Goal: Information Seeking & Learning: Learn about a topic

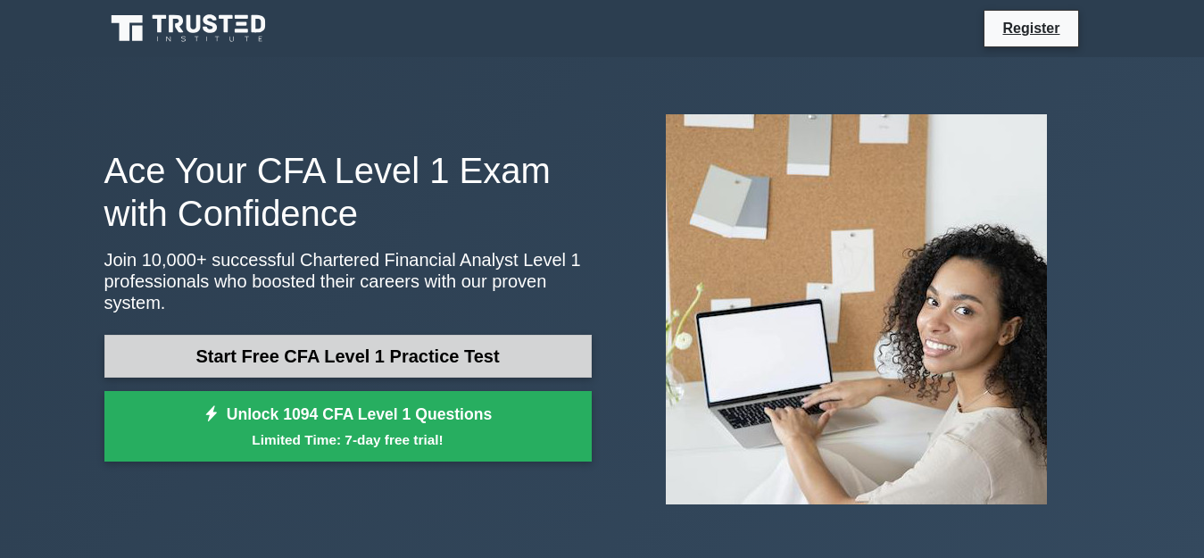
click at [370, 345] on link "Start Free CFA Level 1 Practice Test" at bounding box center [347, 356] width 487 height 43
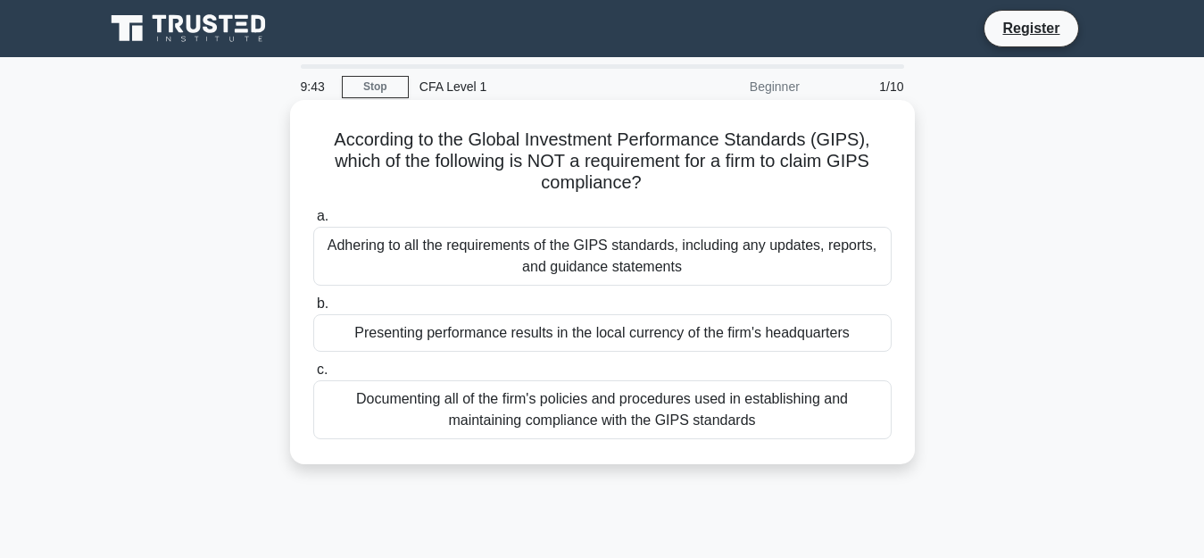
click at [391, 338] on div "Presenting performance results in the local currency of the firm's headquarters" at bounding box center [602, 332] width 578 height 37
click at [313, 310] on input "b. Presenting performance results in the local currency of the firm's headquart…" at bounding box center [313, 304] width 0 height 12
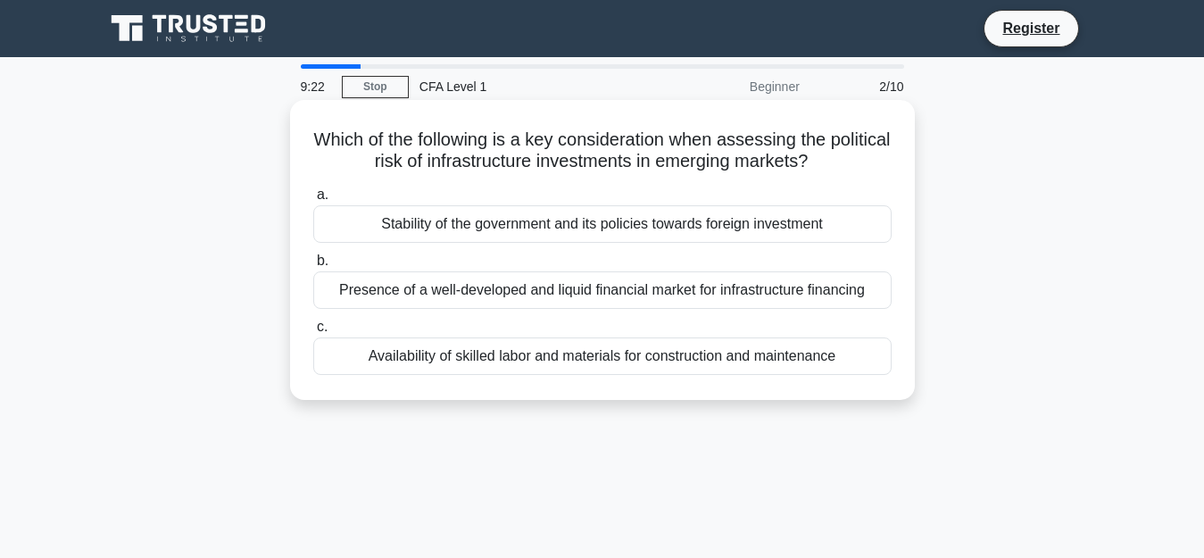
click at [396, 229] on div "Stability of the government and its policies towards foreign investment" at bounding box center [602, 223] width 578 height 37
click at [313, 201] on input "a. Stability of the government and its policies towards foreign investment" at bounding box center [313, 195] width 0 height 12
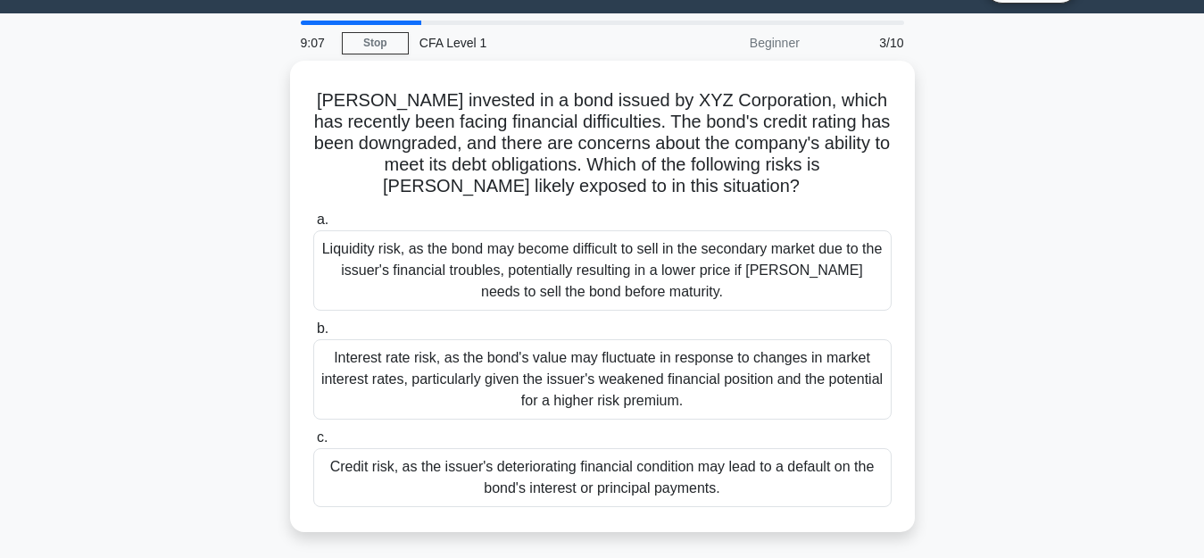
scroll to position [46, 0]
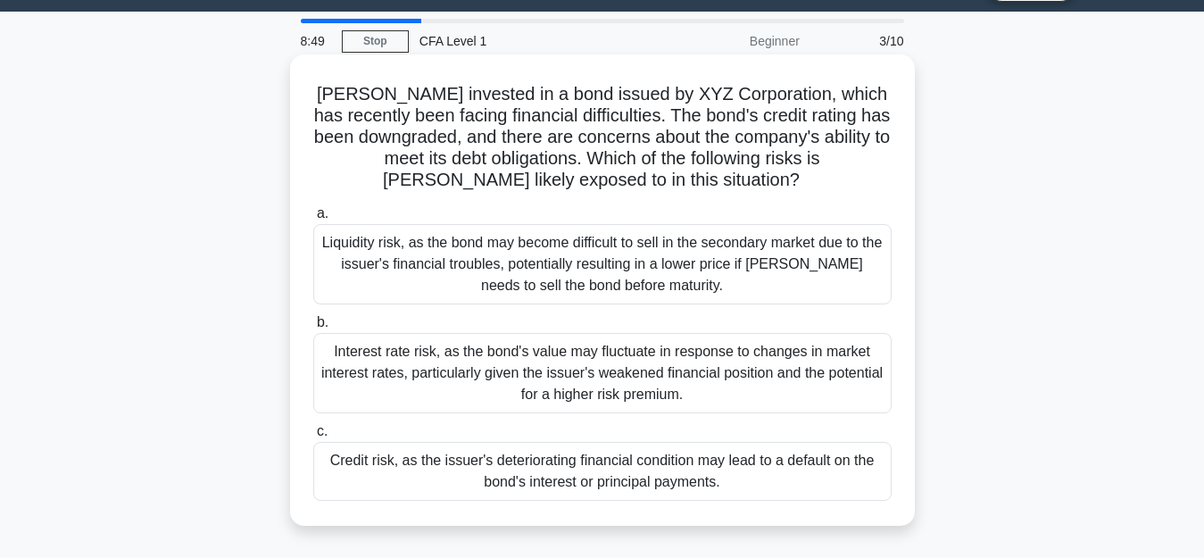
click at [731, 472] on div "Credit risk, as the issuer's deteriorating financial condition may lead to a de…" at bounding box center [602, 471] width 578 height 59
click at [313, 437] on input "c. Credit risk, as the issuer's deteriorating financial condition may lead to a…" at bounding box center [313, 432] width 0 height 12
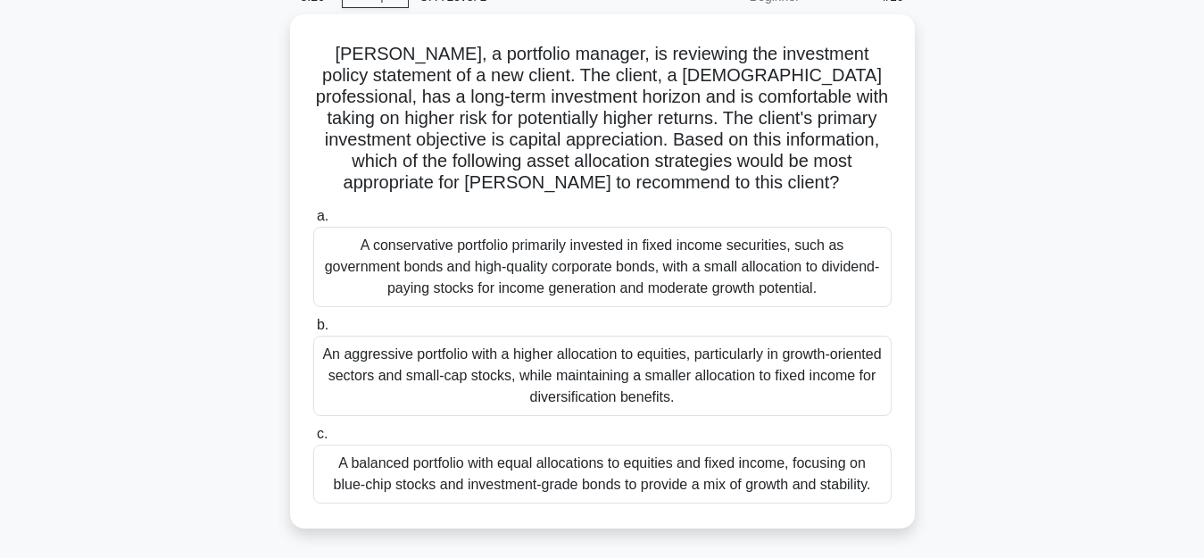
scroll to position [71, 0]
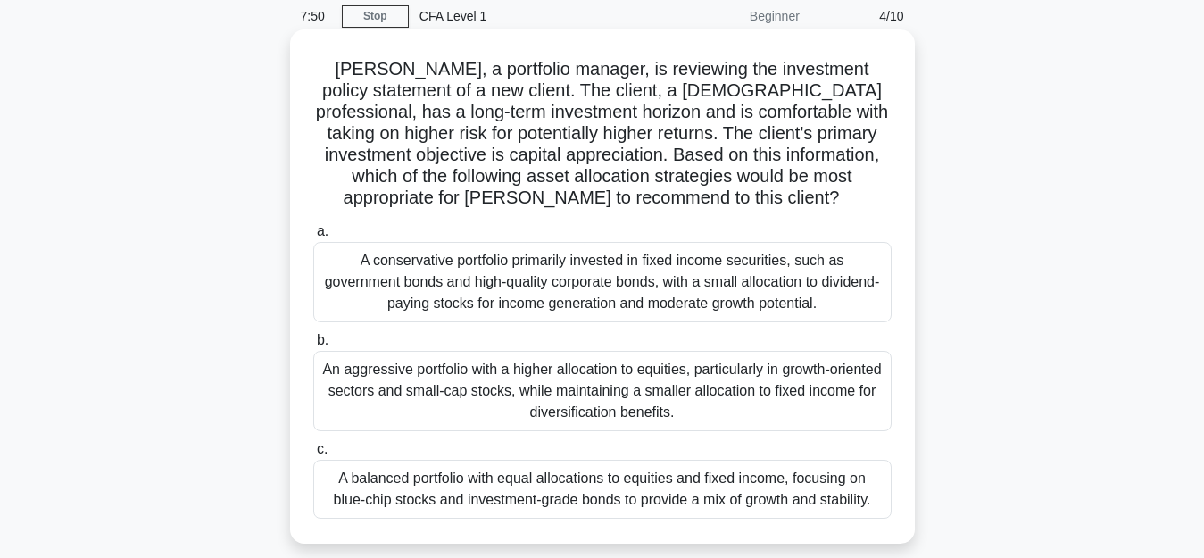
click at [599, 383] on div "An aggressive portfolio with a higher allocation to equities, particularly in g…" at bounding box center [602, 391] width 578 height 80
click at [313, 346] on input "b. An aggressive portfolio with a higher allocation to equities, particularly i…" at bounding box center [313, 341] width 0 height 12
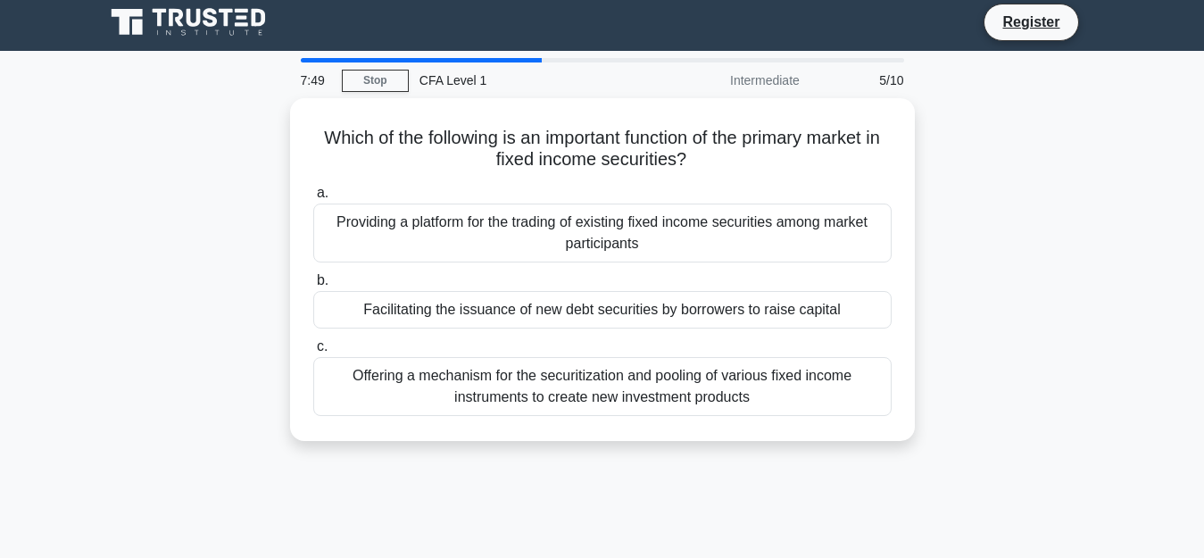
scroll to position [0, 0]
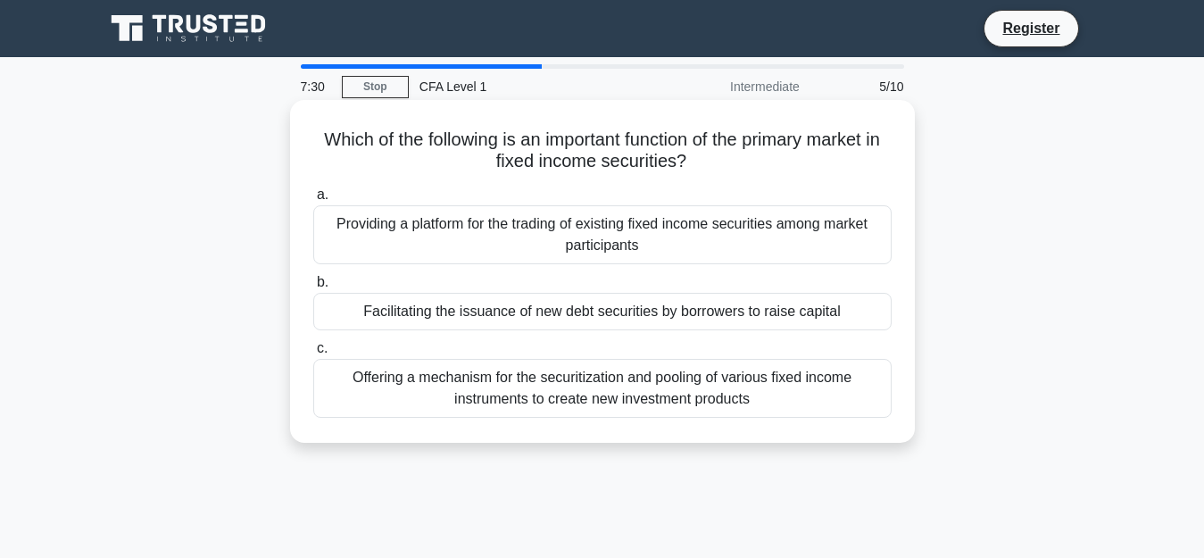
click at [610, 312] on div "Facilitating the issuance of new debt securities by borrowers to raise capital" at bounding box center [602, 311] width 578 height 37
click at [313, 288] on input "b. Facilitating the issuance of new debt securities by borrowers to raise capit…" at bounding box center [313, 283] width 0 height 12
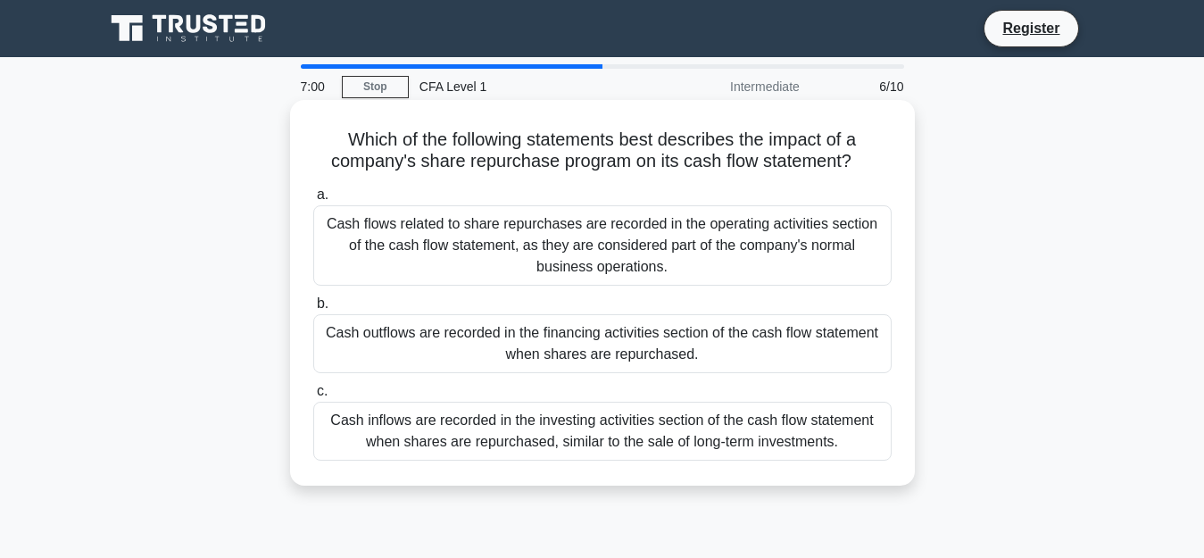
click at [570, 347] on div "Cash outflows are recorded in the financing activities section of the cash flow…" at bounding box center [602, 343] width 578 height 59
click at [313, 310] on input "b. Cash outflows are recorded in the financing activities section of the cash f…" at bounding box center [313, 304] width 0 height 12
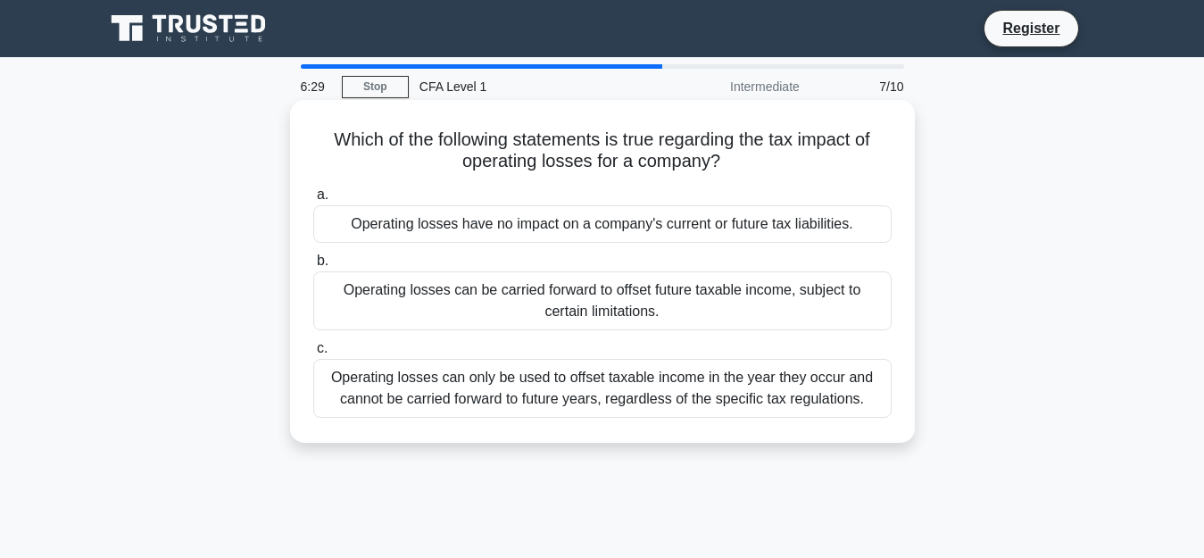
click at [676, 310] on div "Operating losses can be carried forward to offset future taxable income, subjec…" at bounding box center [602, 300] width 578 height 59
click at [313, 267] on input "b. Operating losses can be carried forward to offset future taxable income, sub…" at bounding box center [313, 261] width 0 height 12
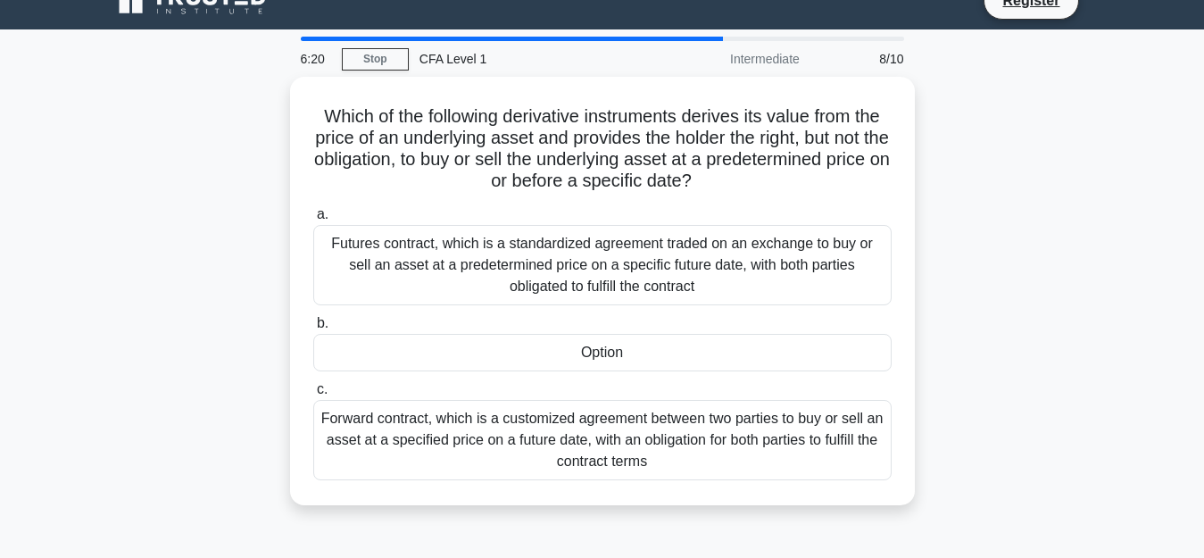
scroll to position [21, 0]
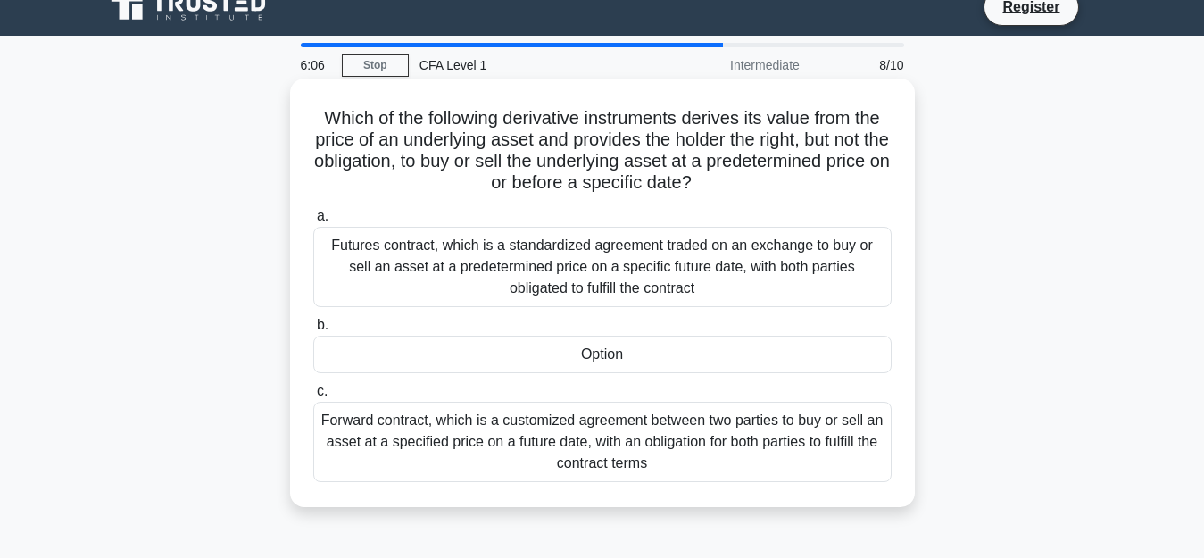
click at [483, 266] on div "Futures contract, which is a standardized agreement traded on an exchange to bu…" at bounding box center [602, 267] width 578 height 80
click at [313, 222] on input "a. Futures contract, which is a standardized agreement traded on an exchange to…" at bounding box center [313, 217] width 0 height 12
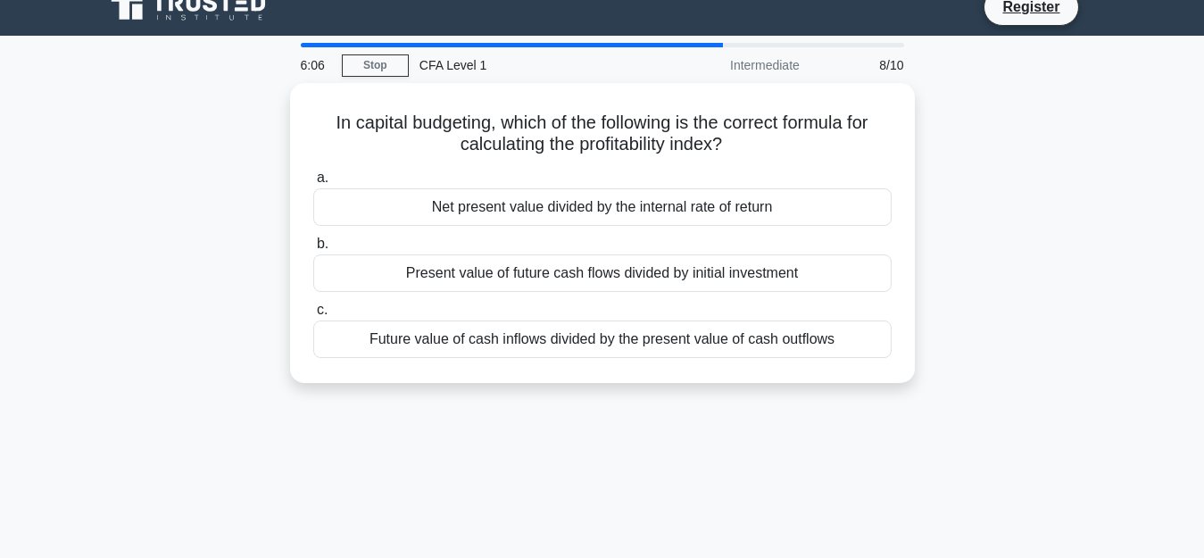
scroll to position [0, 0]
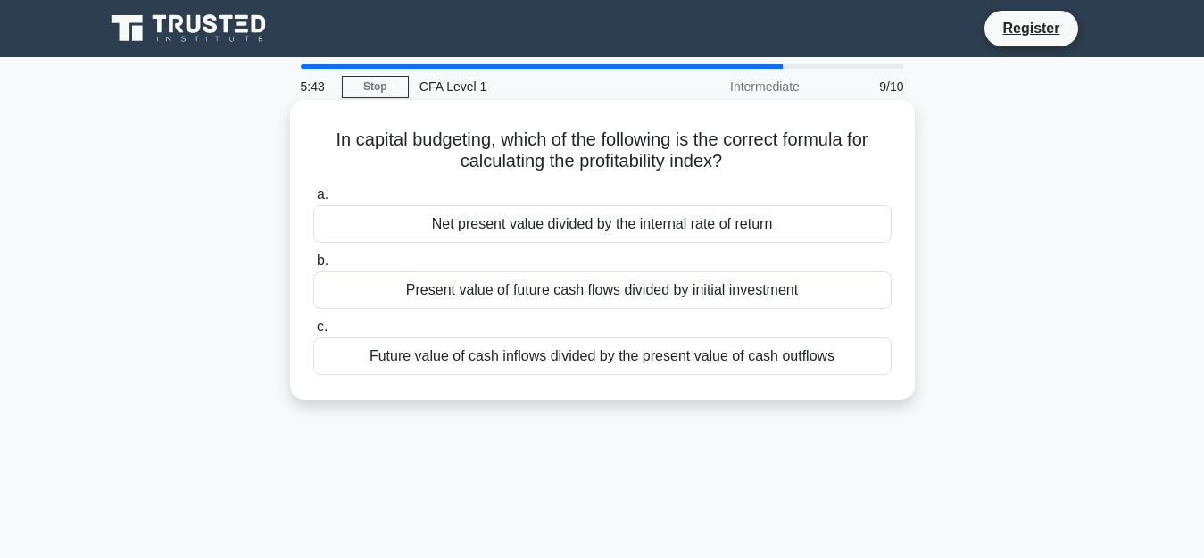
click at [506, 293] on div "Present value of future cash flows divided by initial investment" at bounding box center [602, 289] width 578 height 37
click at [313, 267] on input "b. Present value of future cash flows divided by initial investment" at bounding box center [313, 261] width 0 height 12
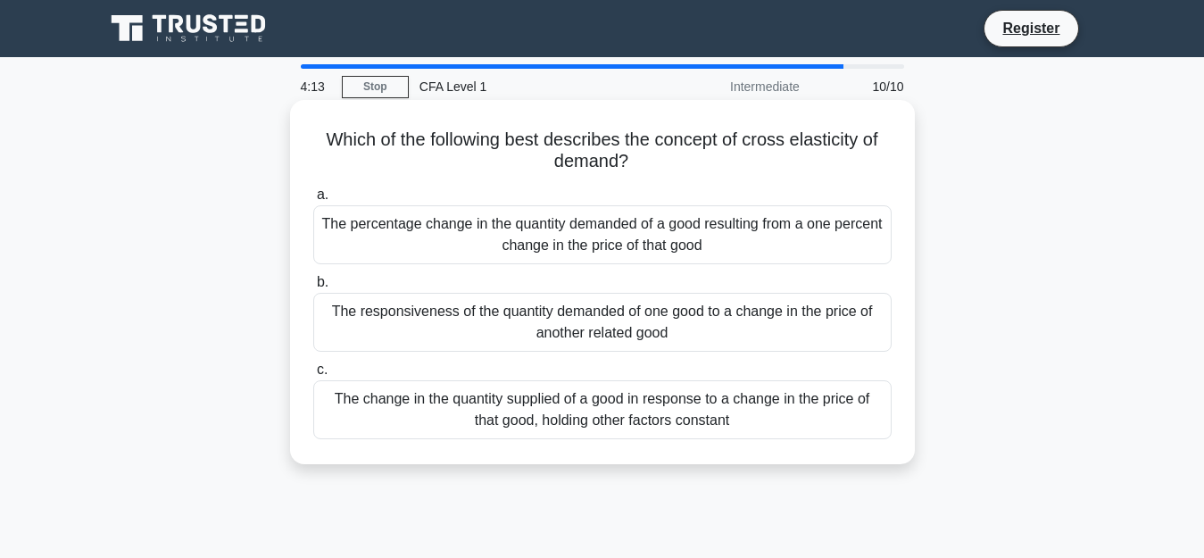
click at [508, 245] on div "The percentage change in the quantity demanded of a good resulting from a one p…" at bounding box center [602, 234] width 578 height 59
click at [313, 201] on input "a. The percentage change in the quantity demanded of a good resulting from a on…" at bounding box center [313, 195] width 0 height 12
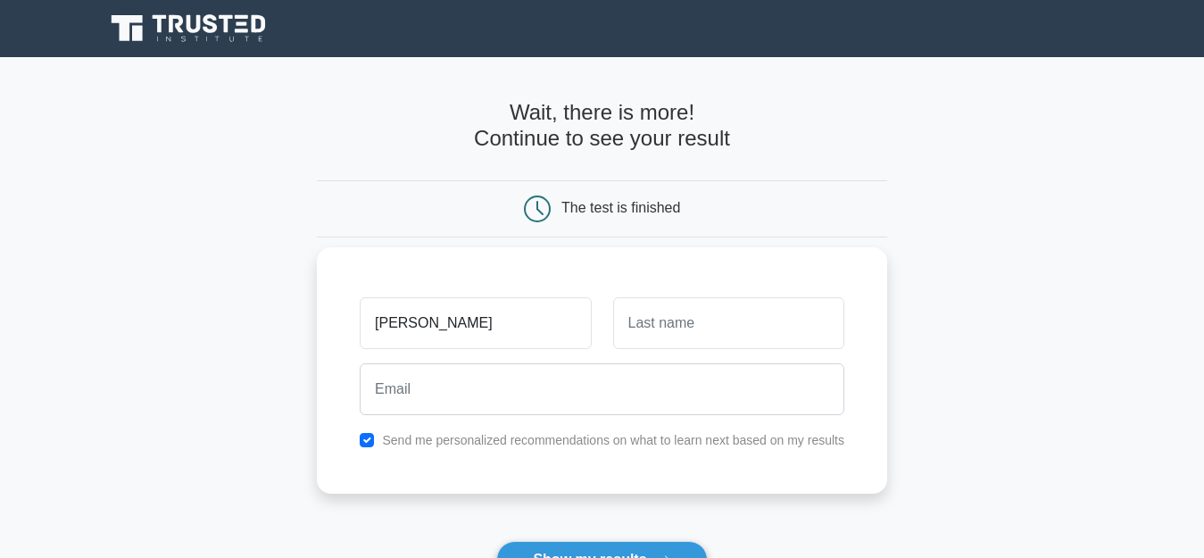
type input "[PERSON_NAME]"
click at [699, 322] on input "text" at bounding box center [728, 323] width 231 height 52
type input "Banayad"
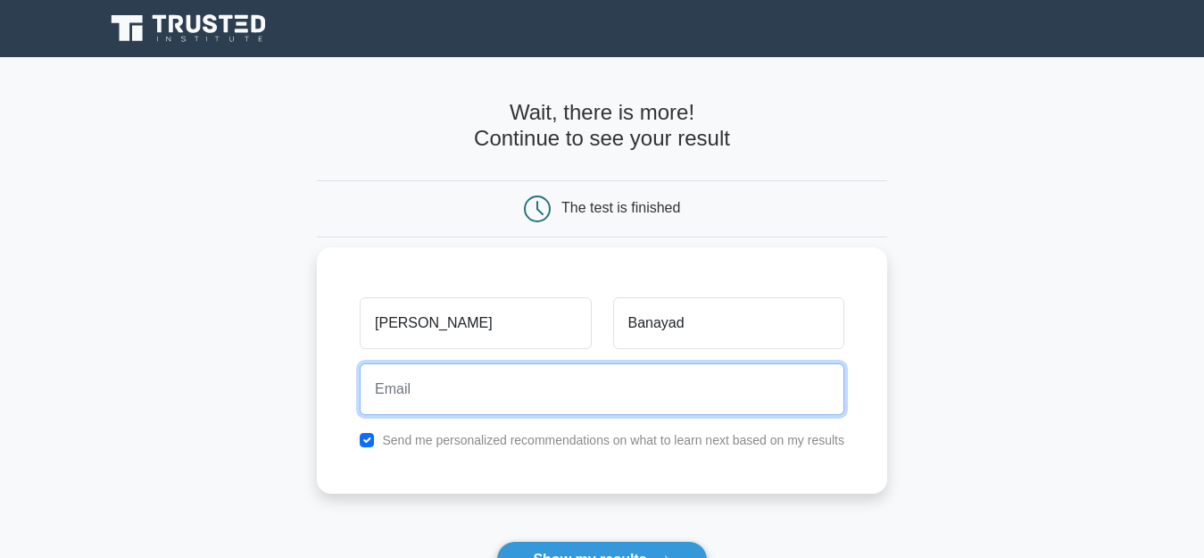
click at [623, 399] on input "email" at bounding box center [602, 389] width 485 height 52
type input "joshuabanayad@yahoo.com.ph"
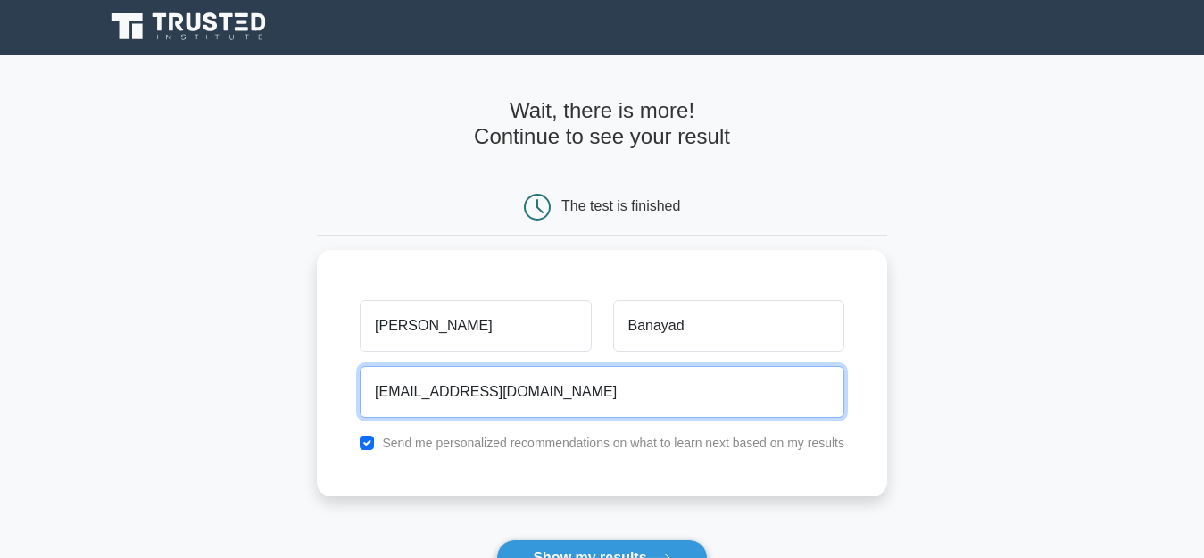
scroll to position [154, 0]
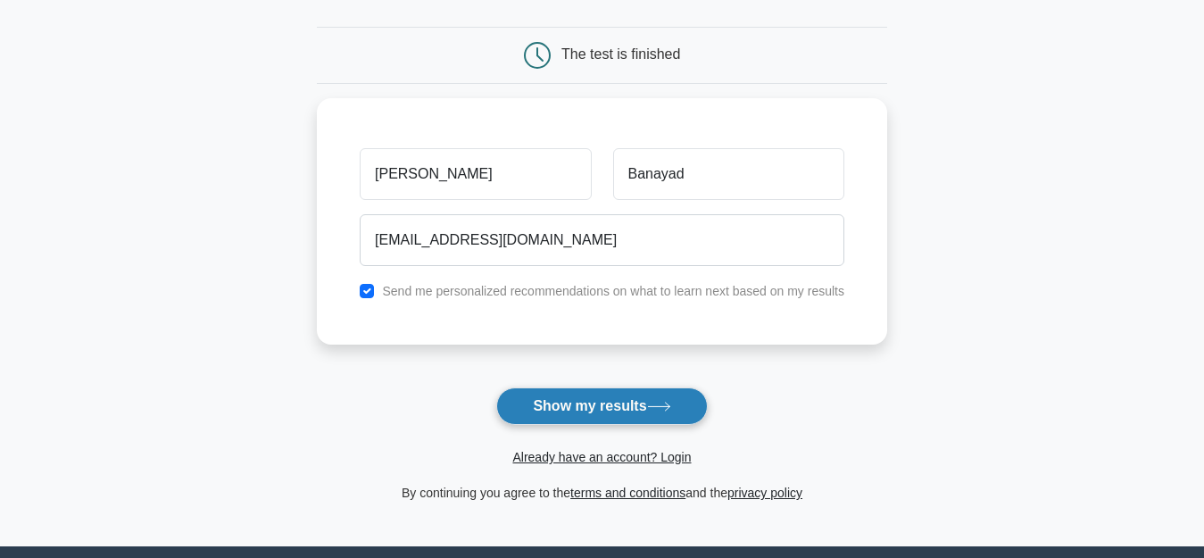
click at [589, 392] on button "Show my results" at bounding box center [601, 405] width 211 height 37
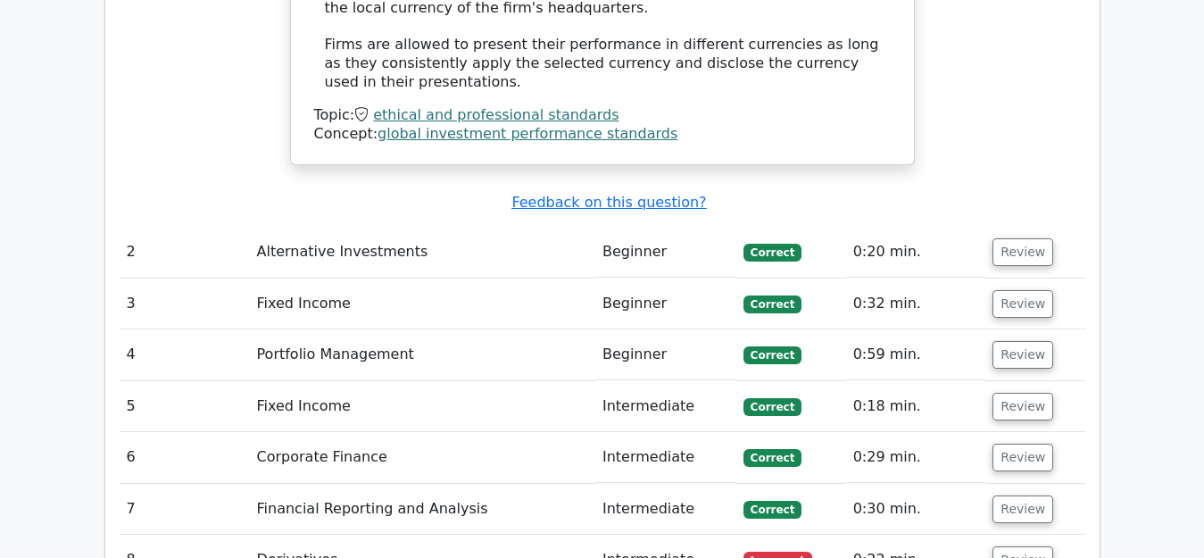
scroll to position [2334, 0]
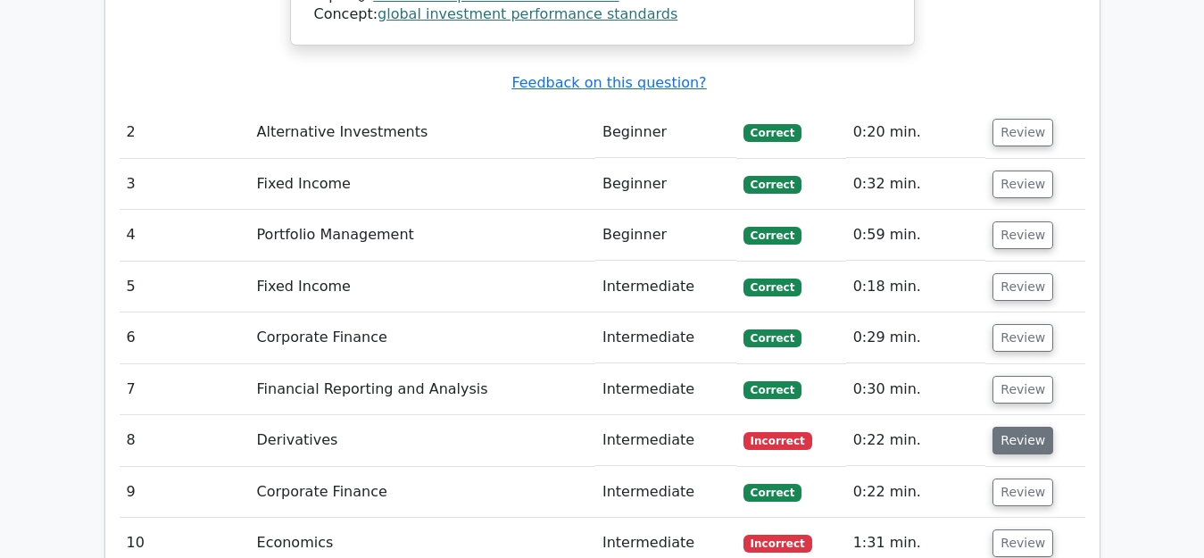
click at [1018, 427] on button "Review" at bounding box center [1023, 441] width 61 height 28
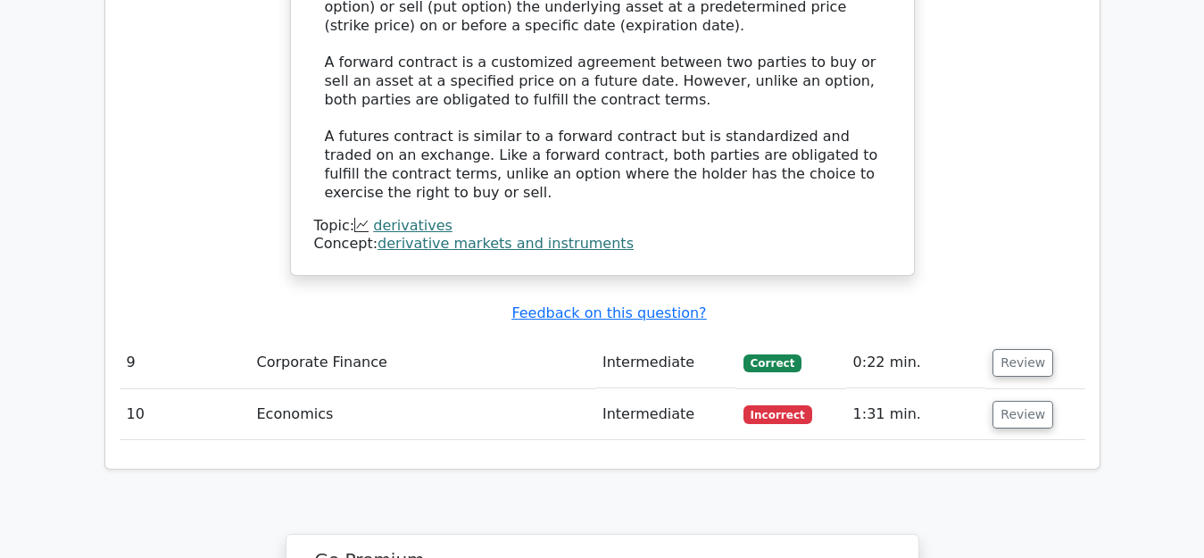
scroll to position [3303, 0]
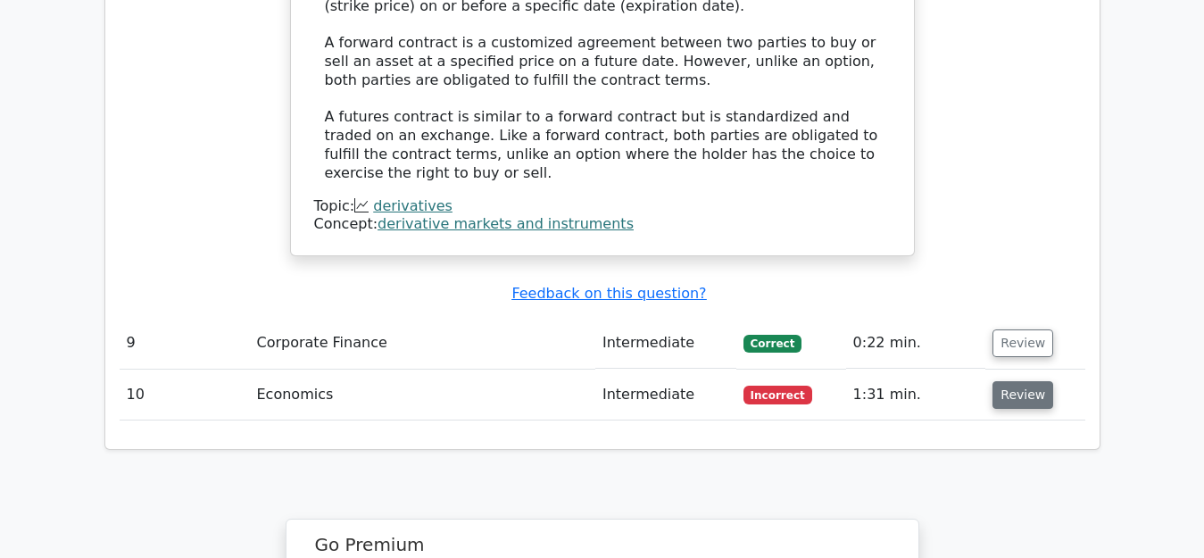
click at [1012, 381] on button "Review" at bounding box center [1023, 395] width 61 height 28
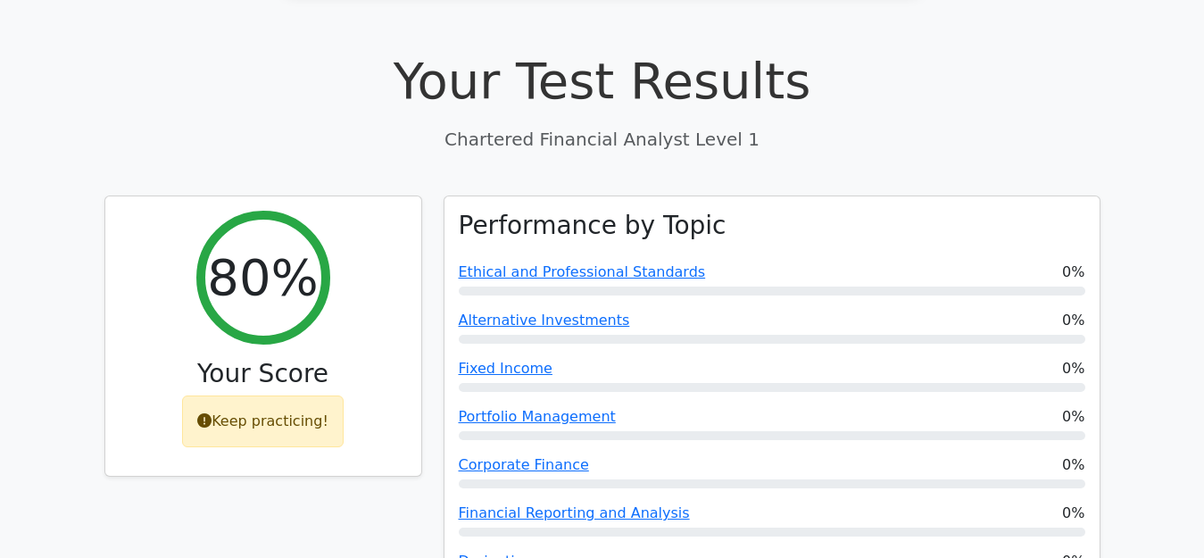
scroll to position [0, 0]
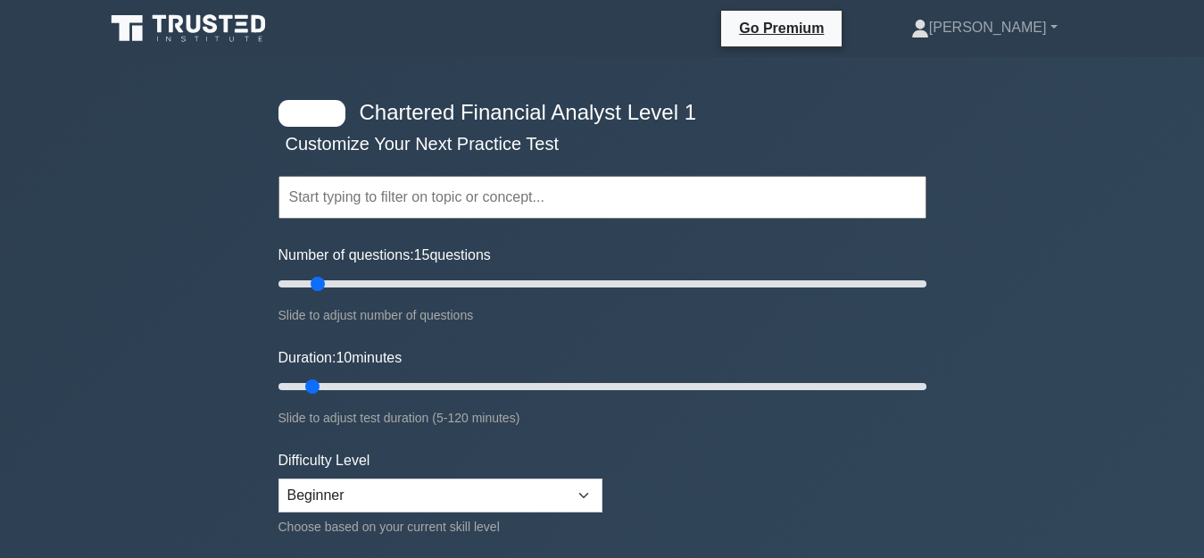
type input "10"
drag, startPoint x: 304, startPoint y: 278, endPoint x: 306, endPoint y: 295, distance: 17.1
click at [306, 295] on input "Number of questions: 10 questions" at bounding box center [602, 283] width 648 height 21
drag, startPoint x: 316, startPoint y: 386, endPoint x: 998, endPoint y: 422, distance: 682.9
type input "120"
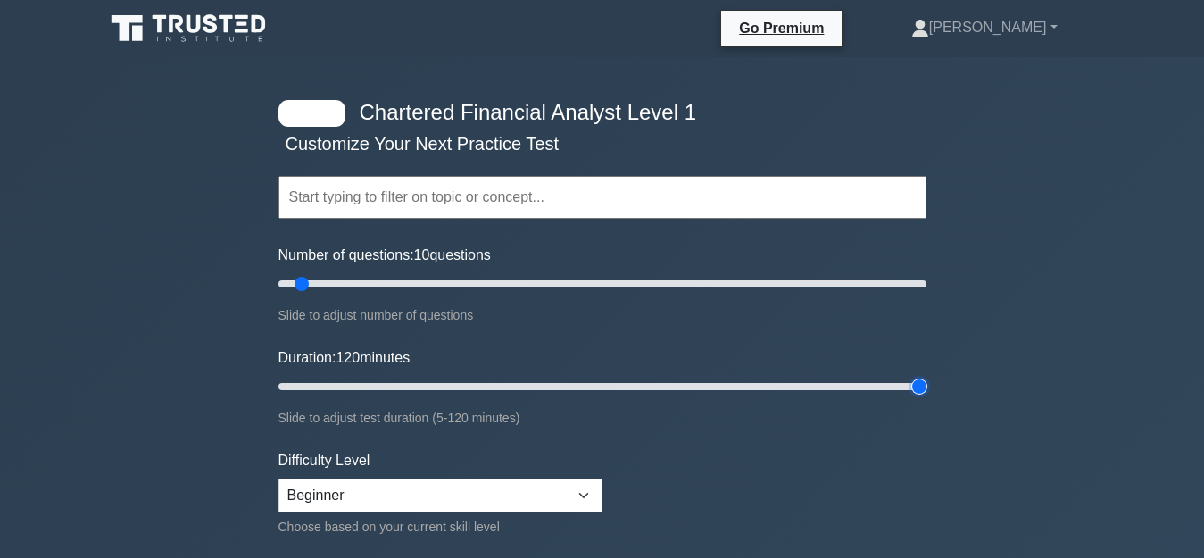
click at [927, 397] on input "Duration: 120 minutes" at bounding box center [602, 386] width 648 height 21
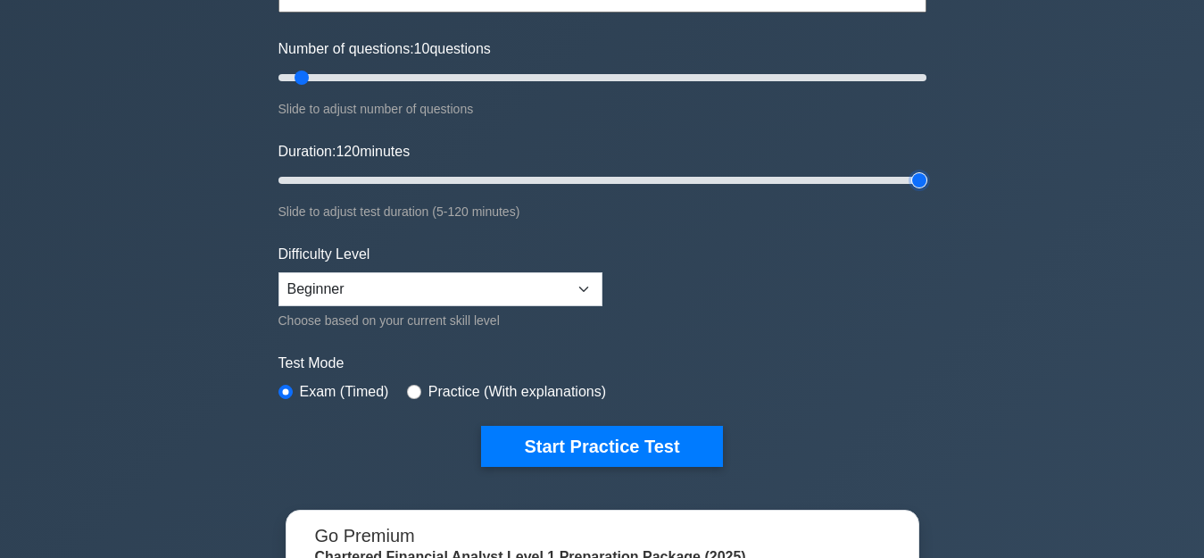
scroll to position [237, 0]
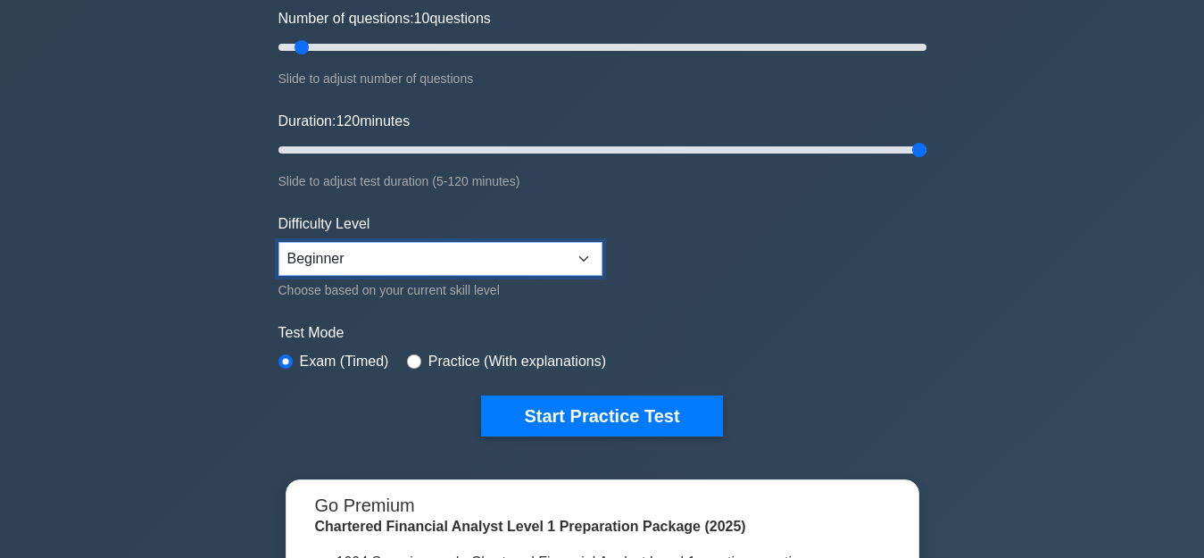
click at [580, 255] on select "Beginner Intermediate Expert" at bounding box center [440, 259] width 324 height 34
select select "intermediate"
click at [278, 242] on select "Beginner Intermediate Expert" at bounding box center [440, 259] width 324 height 34
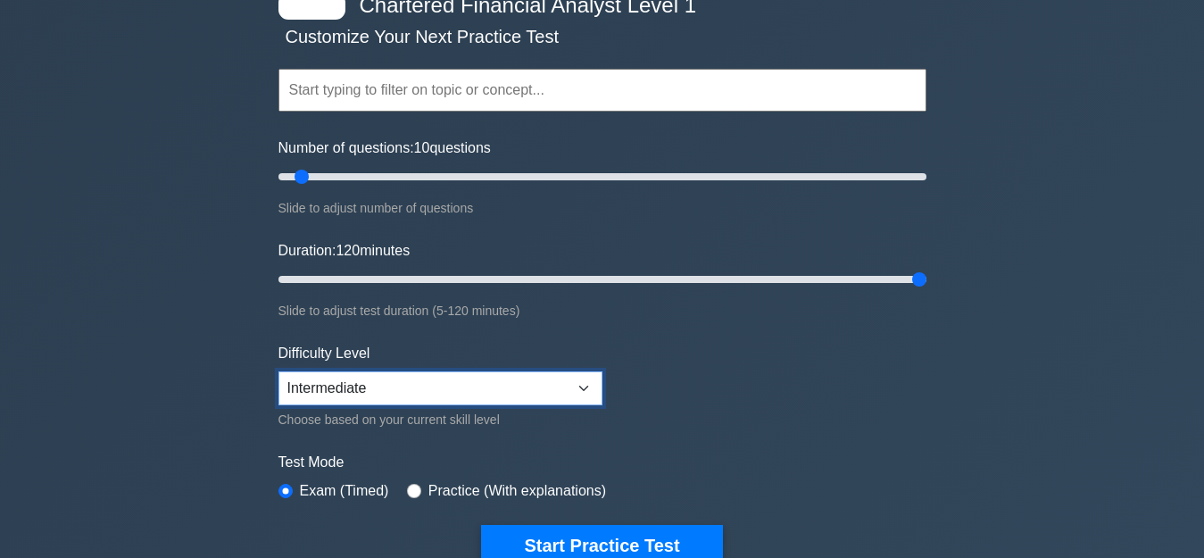
scroll to position [114, 0]
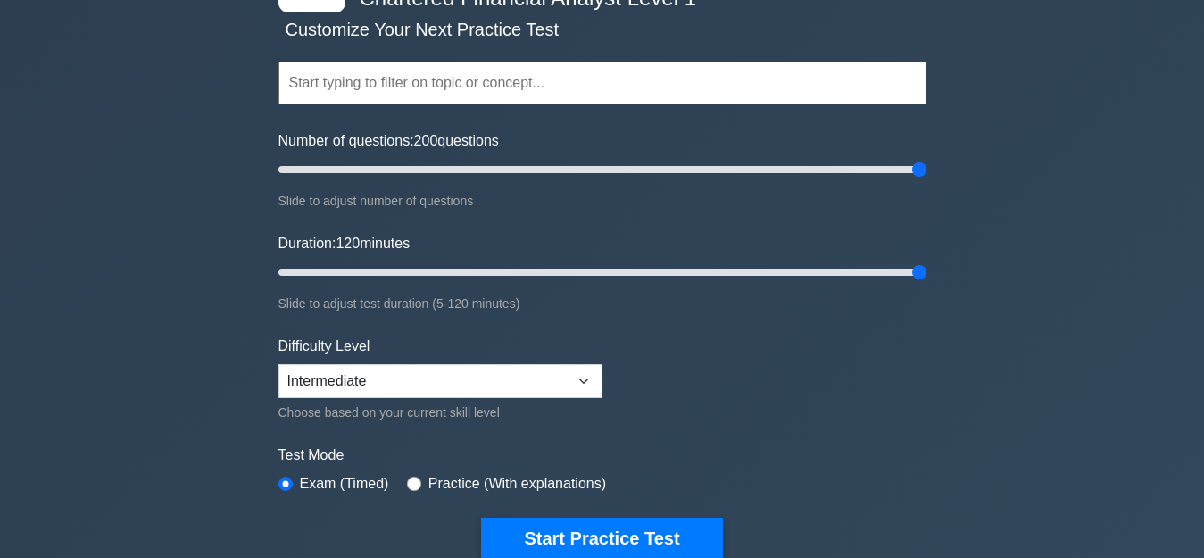
drag, startPoint x: 299, startPoint y: 176, endPoint x: 1052, endPoint y: 193, distance: 753.5
click at [927, 180] on input "Number of questions: 200 questions" at bounding box center [602, 169] width 648 height 21
drag, startPoint x: 918, startPoint y: 165, endPoint x: 305, endPoint y: 182, distance: 613.4
type input "10"
click at [305, 180] on input "Number of questions: 10 questions" at bounding box center [602, 169] width 648 height 21
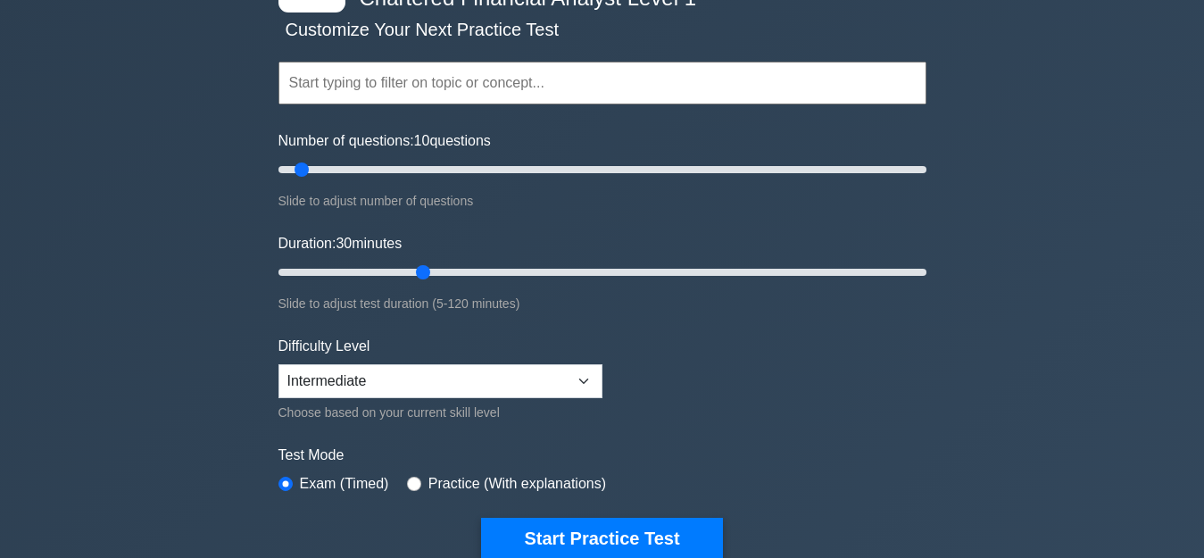
drag, startPoint x: 920, startPoint y: 270, endPoint x: 433, endPoint y: 284, distance: 487.5
type input "30"
click at [433, 283] on input "Duration: 30 minutes" at bounding box center [602, 272] width 648 height 21
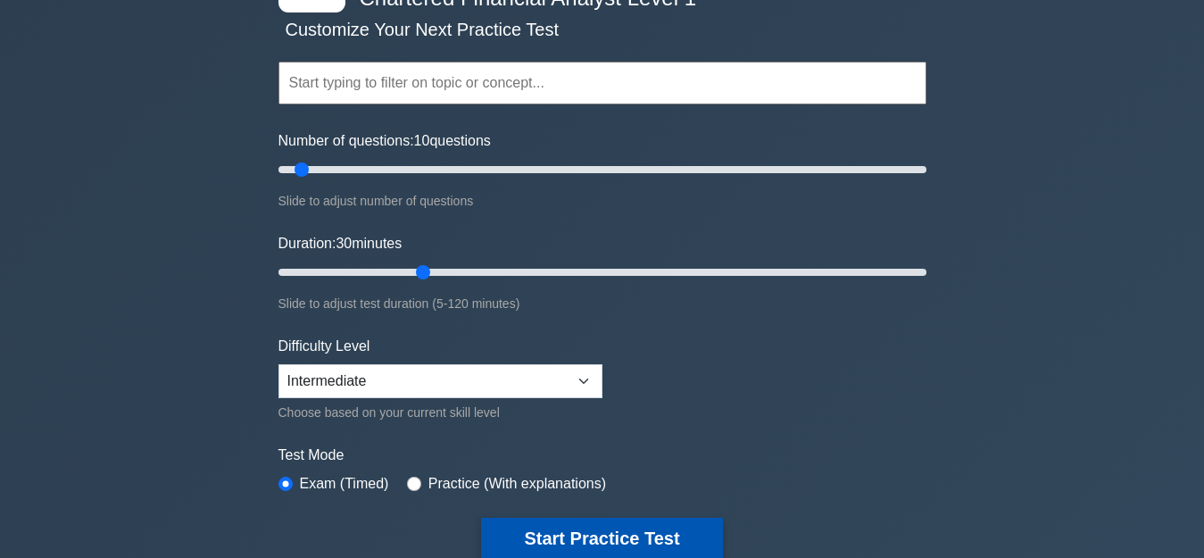
click at [646, 532] on button "Start Practice Test" at bounding box center [601, 538] width 241 height 41
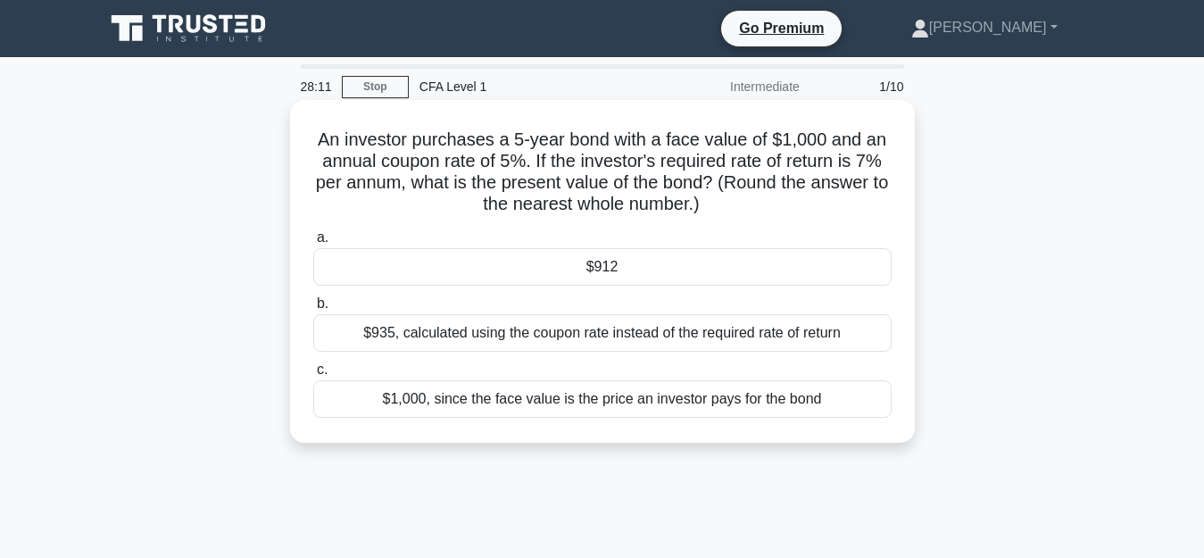
click at [421, 270] on div "$912" at bounding box center [602, 266] width 578 height 37
click at [313, 244] on input "a. $912" at bounding box center [313, 238] width 0 height 12
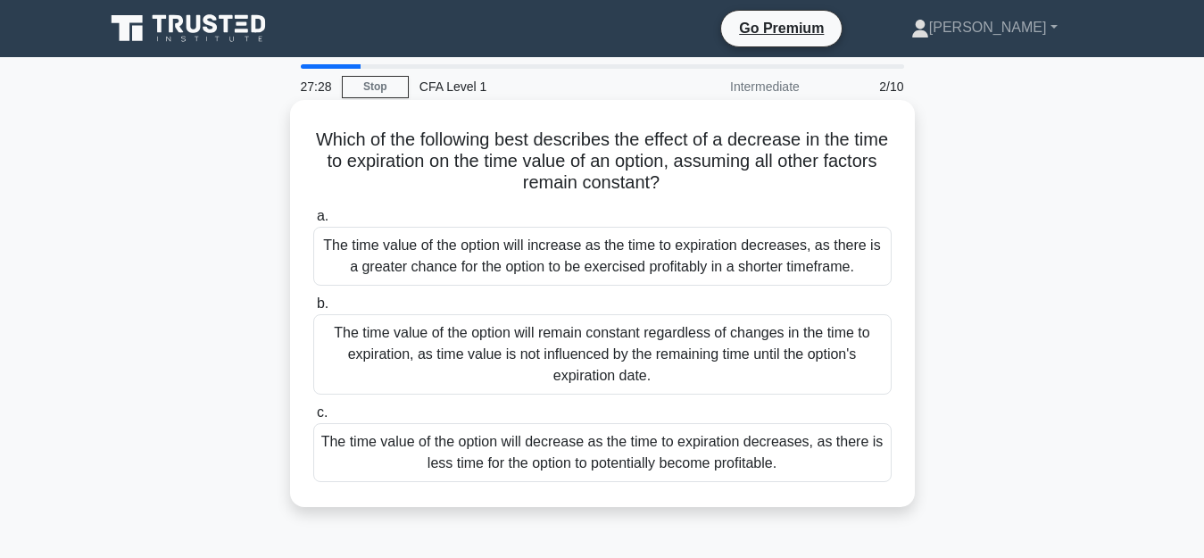
click at [448, 443] on div "The time value of the option will decrease as the time to expiration decreases,…" at bounding box center [602, 452] width 578 height 59
click at [313, 419] on input "c. The time value of the option will decrease as the time to expiration decreas…" at bounding box center [313, 413] width 0 height 12
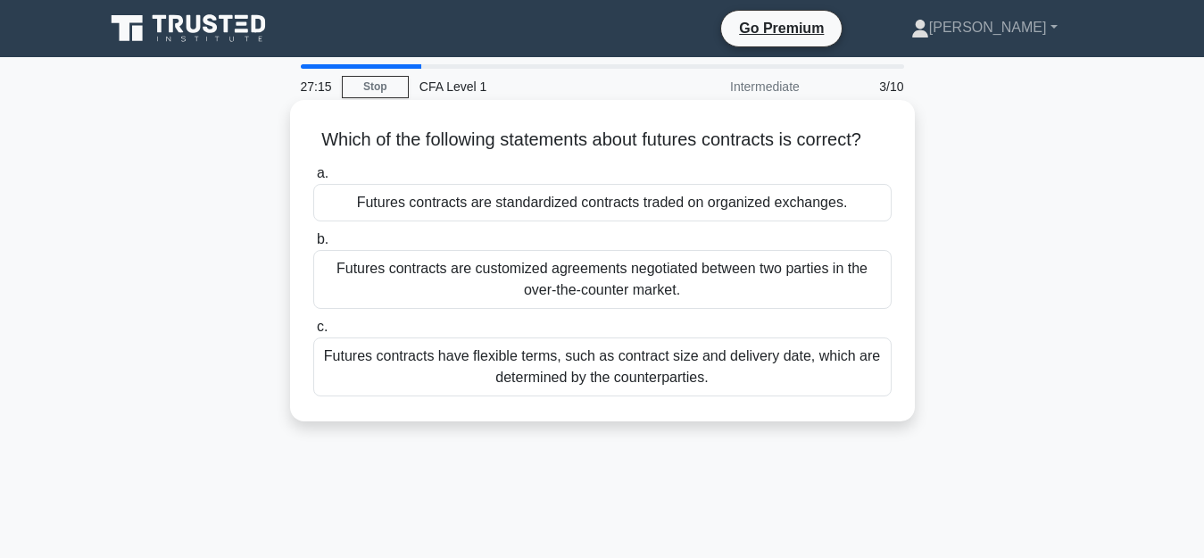
click at [588, 221] on div "Futures contracts are standardized contracts traded on organized exchanges." at bounding box center [602, 202] width 578 height 37
click at [313, 179] on input "a. Futures contracts are standardized contracts traded on organized exchanges." at bounding box center [313, 174] width 0 height 12
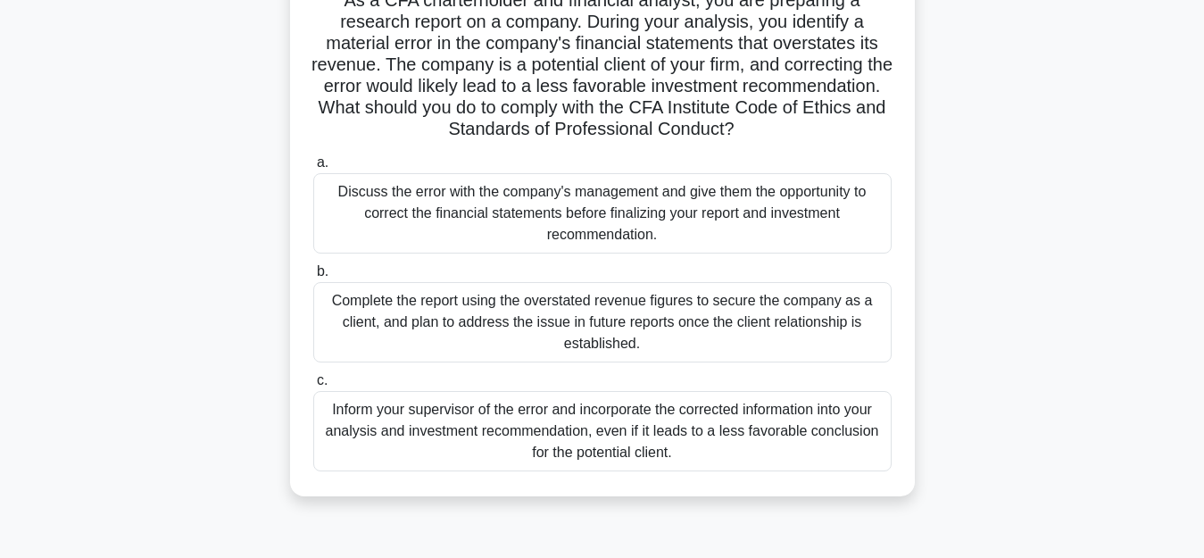
scroll to position [146, 0]
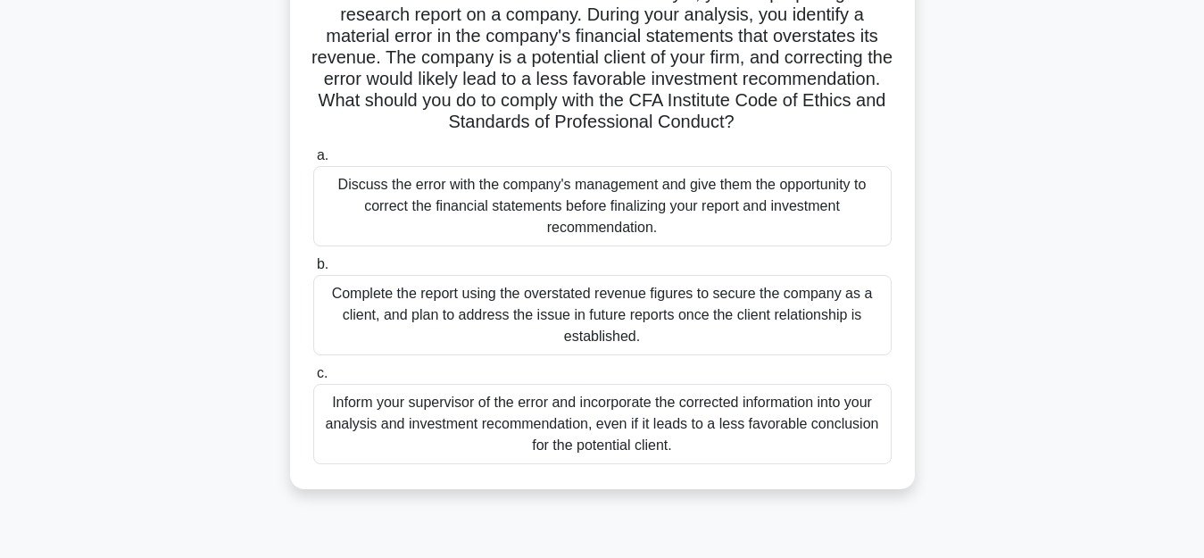
click at [661, 222] on div "Discuss the error with the company's management and give them the opportunity t…" at bounding box center [602, 206] width 578 height 80
click at [313, 162] on input "a. Discuss the error with the company's management and give them the opportunit…" at bounding box center [313, 156] width 0 height 12
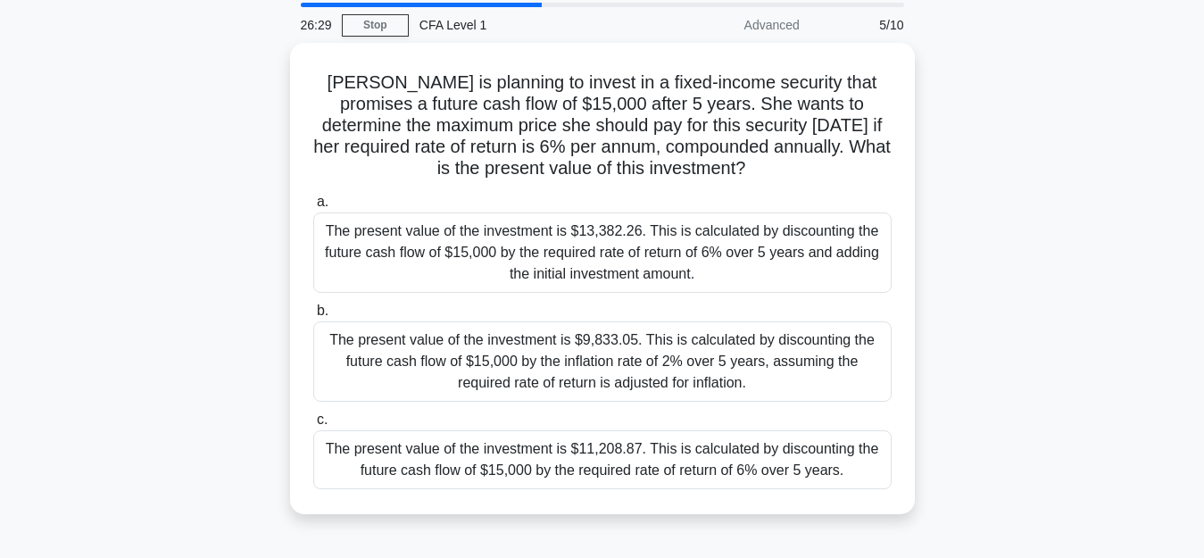
scroll to position [0, 0]
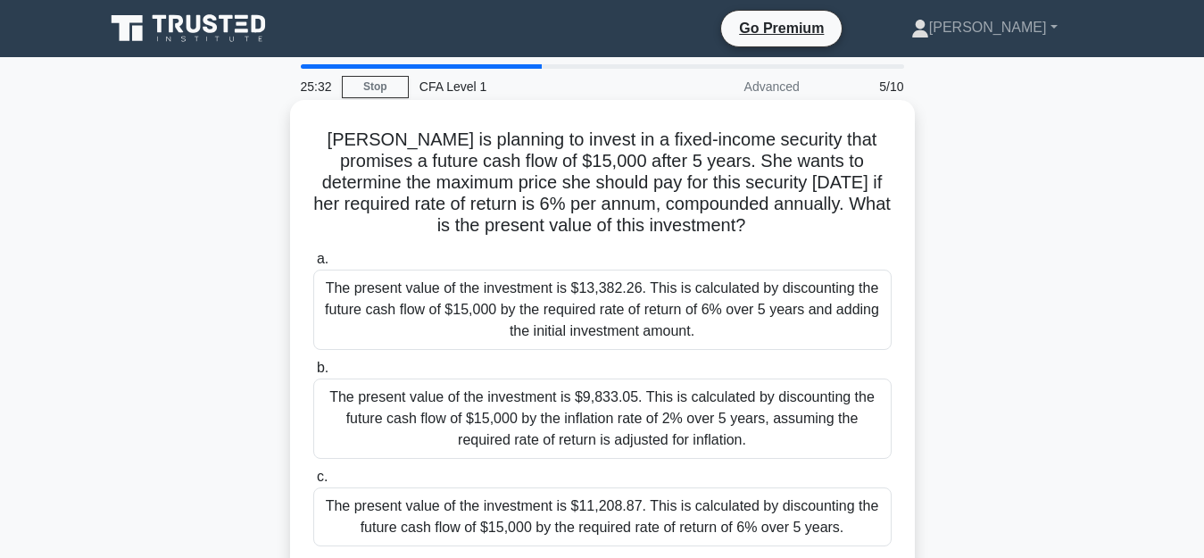
click at [694, 519] on div "The present value of the investment is $11,208.87. This is calculated by discou…" at bounding box center [602, 516] width 578 height 59
click at [313, 483] on input "c. The present value of the investment is $11,208.87. This is calculated by dis…" at bounding box center [313, 477] width 0 height 12
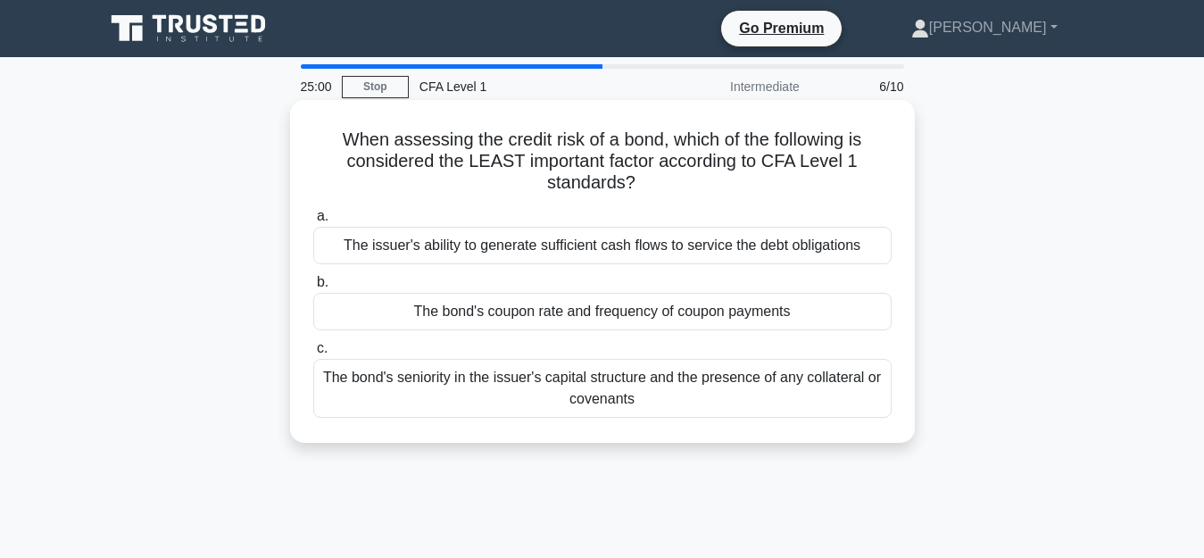
click at [604, 315] on div "The bond's coupon rate and frequency of coupon payments" at bounding box center [602, 311] width 578 height 37
click at [313, 288] on input "b. The bond's coupon rate and frequency of coupon payments" at bounding box center [313, 283] width 0 height 12
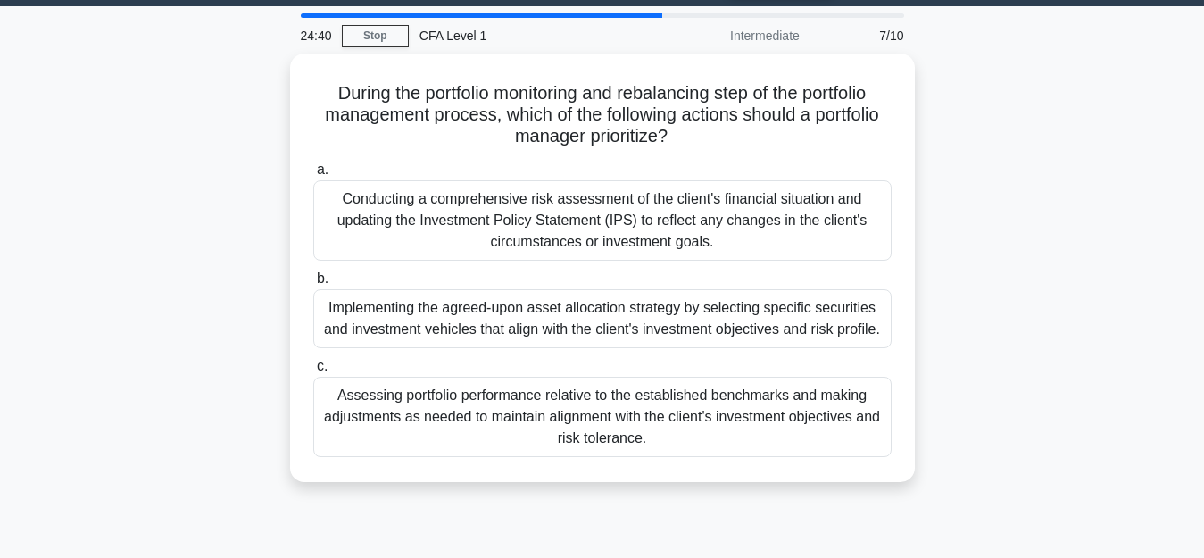
scroll to position [54, 0]
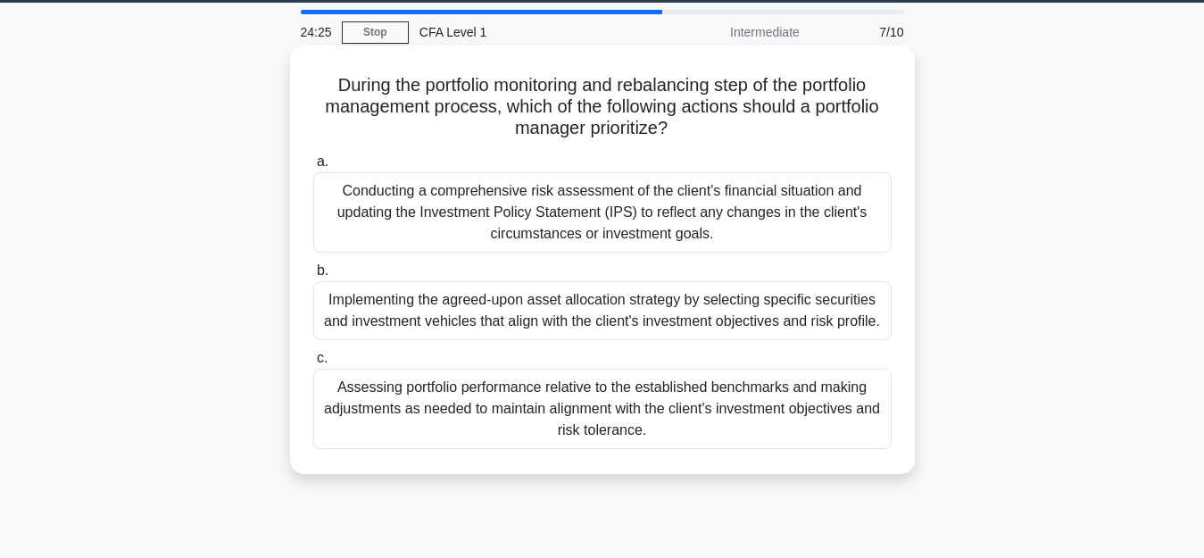
click at [727, 205] on div "Conducting a comprehensive risk assessment of the client's financial situation …" at bounding box center [602, 212] width 578 height 80
click at [313, 168] on input "a. Conducting a comprehensive risk assessment of the client's financial situati…" at bounding box center [313, 162] width 0 height 12
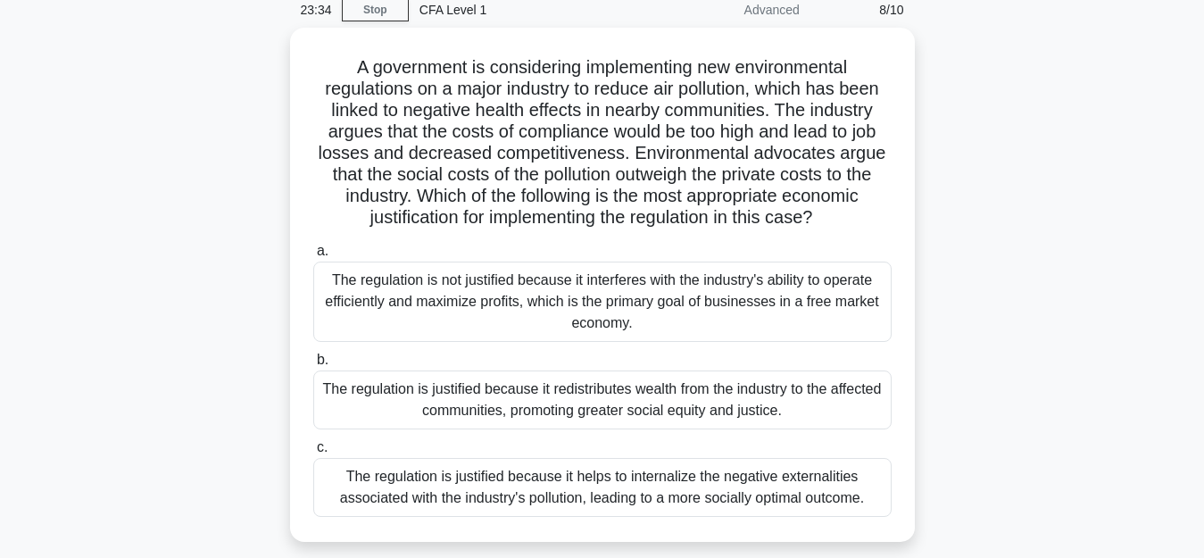
scroll to position [132, 0]
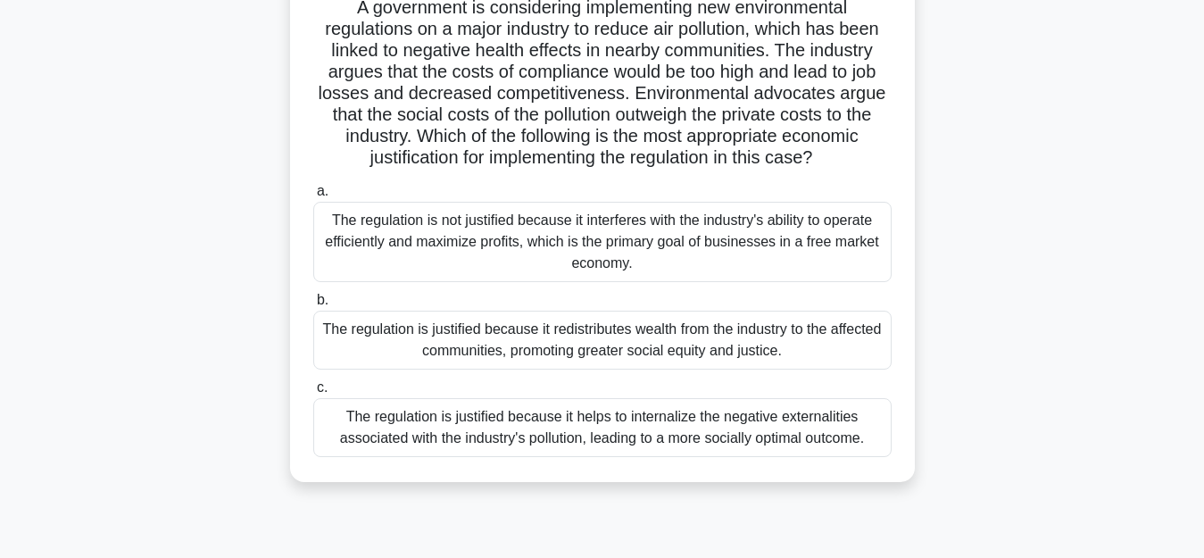
click at [711, 418] on div "The regulation is justified because it helps to internalize the negative extern…" at bounding box center [602, 427] width 578 height 59
click at [313, 394] on input "c. The regulation is justified because it helps to internalize the negative ext…" at bounding box center [313, 388] width 0 height 12
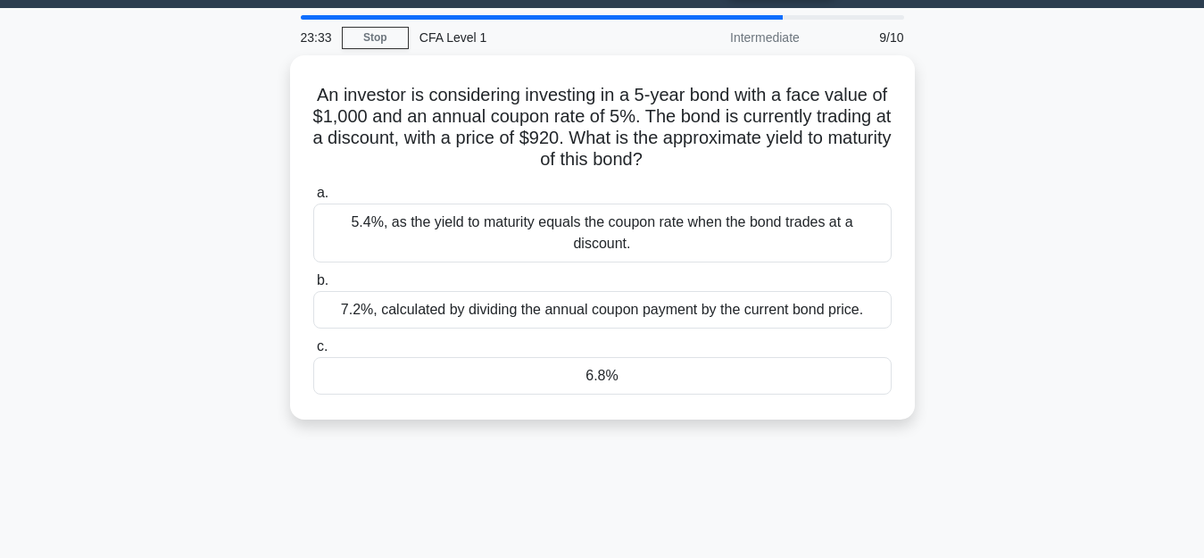
scroll to position [0, 0]
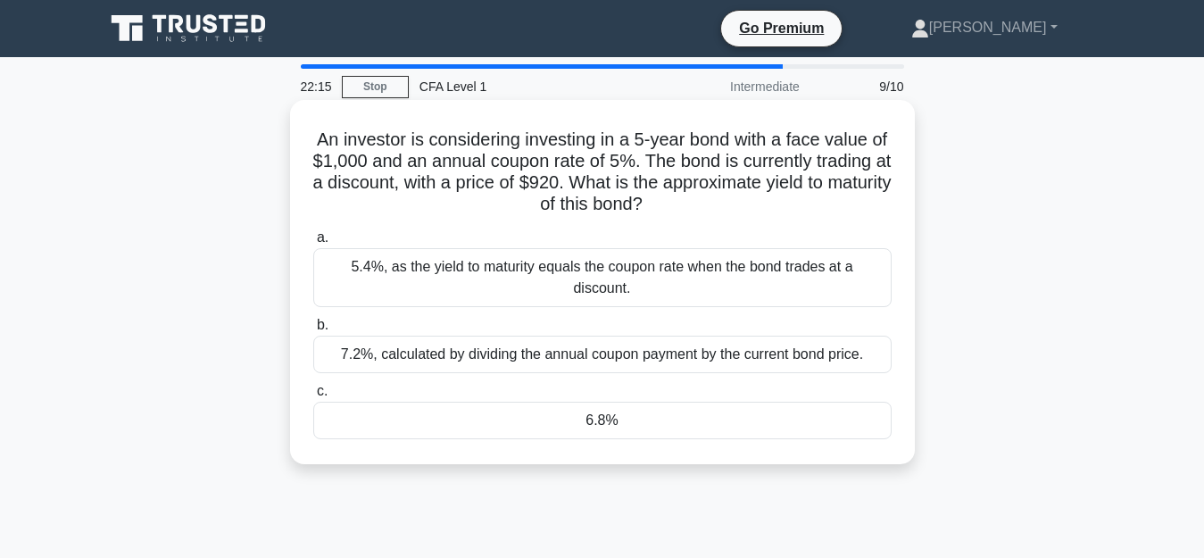
click at [669, 402] on div "6.8%" at bounding box center [602, 420] width 578 height 37
click at [313, 397] on input "c. 6.8%" at bounding box center [313, 392] width 0 height 12
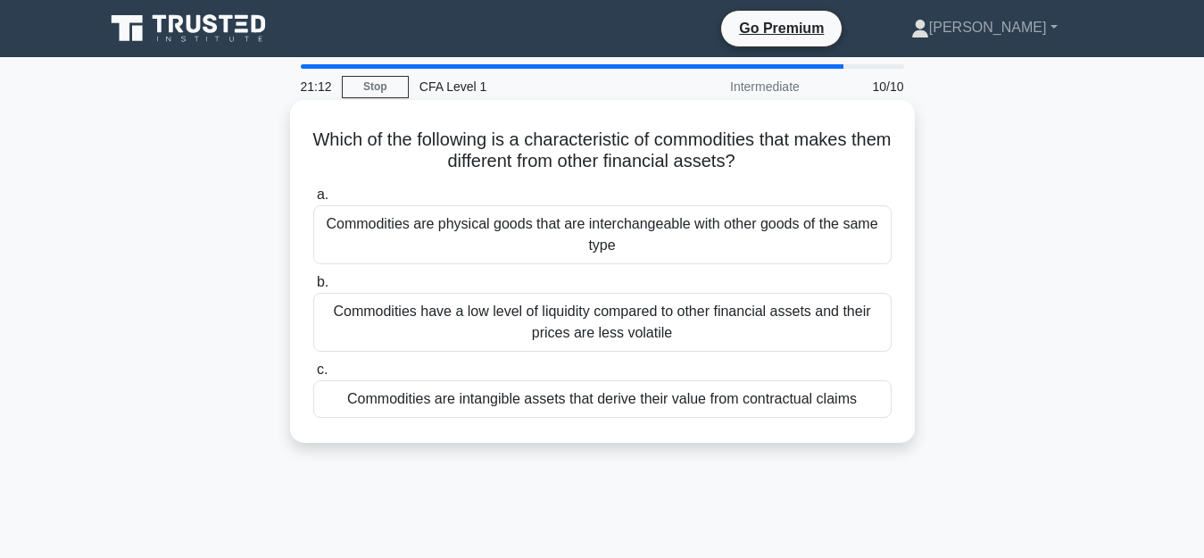
click at [435, 239] on div "Commodities are physical goods that are interchangeable with other goods of the…" at bounding box center [602, 234] width 578 height 59
click at [313, 201] on input "a. Commodities are physical goods that are interchangeable with other goods of …" at bounding box center [313, 195] width 0 height 12
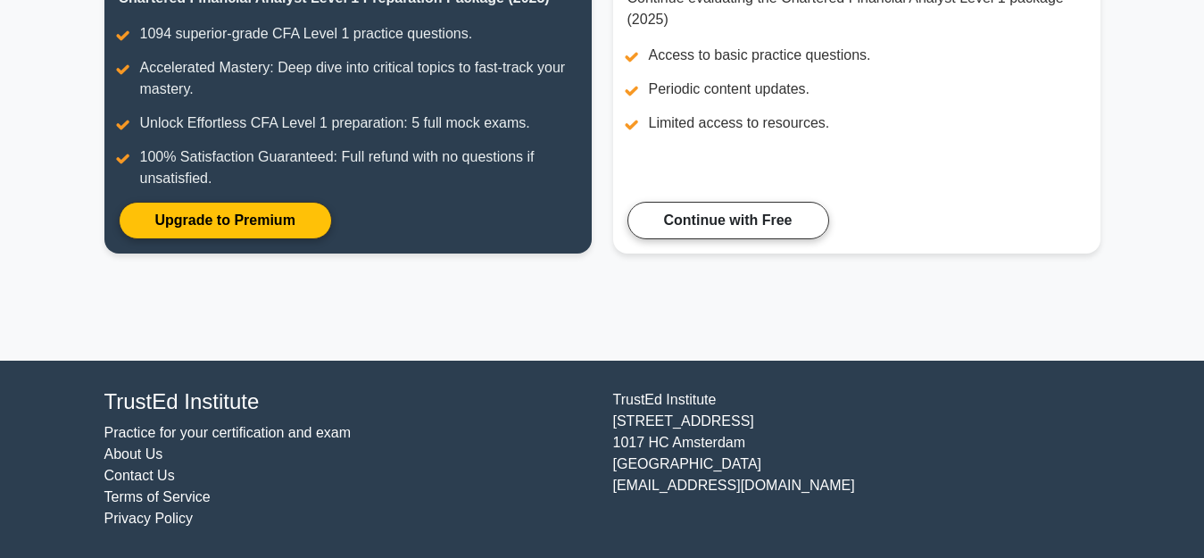
scroll to position [140, 0]
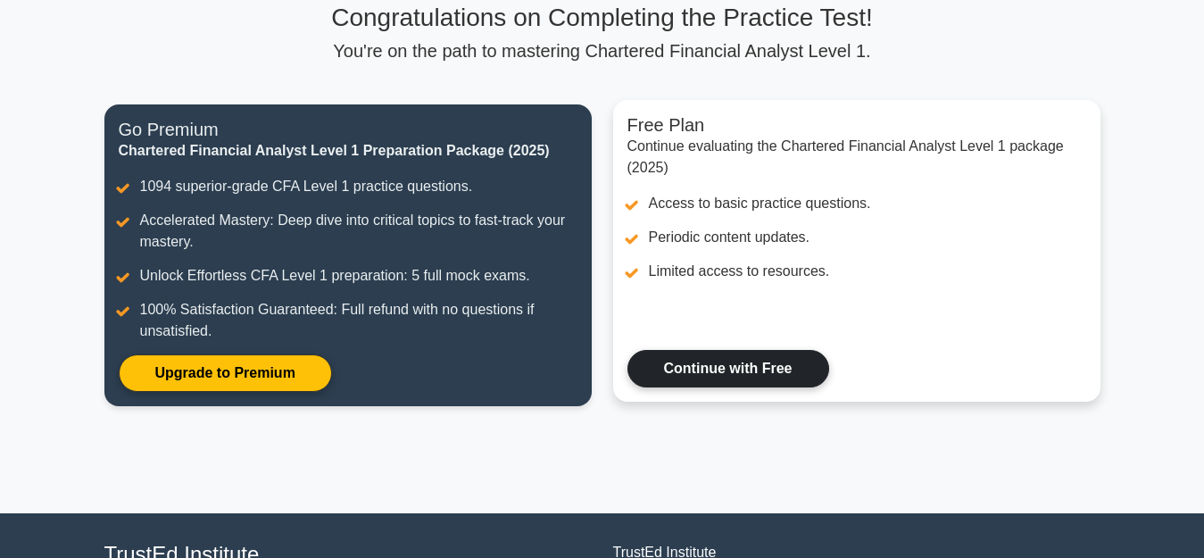
click at [758, 387] on link "Continue with Free" at bounding box center [728, 368] width 202 height 37
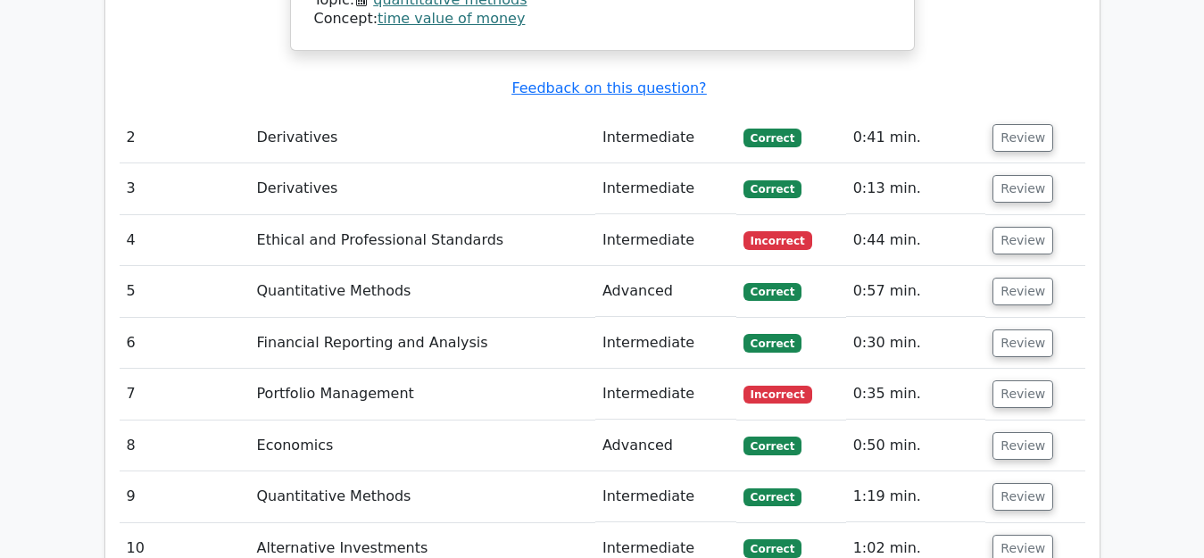
scroll to position [2264, 0]
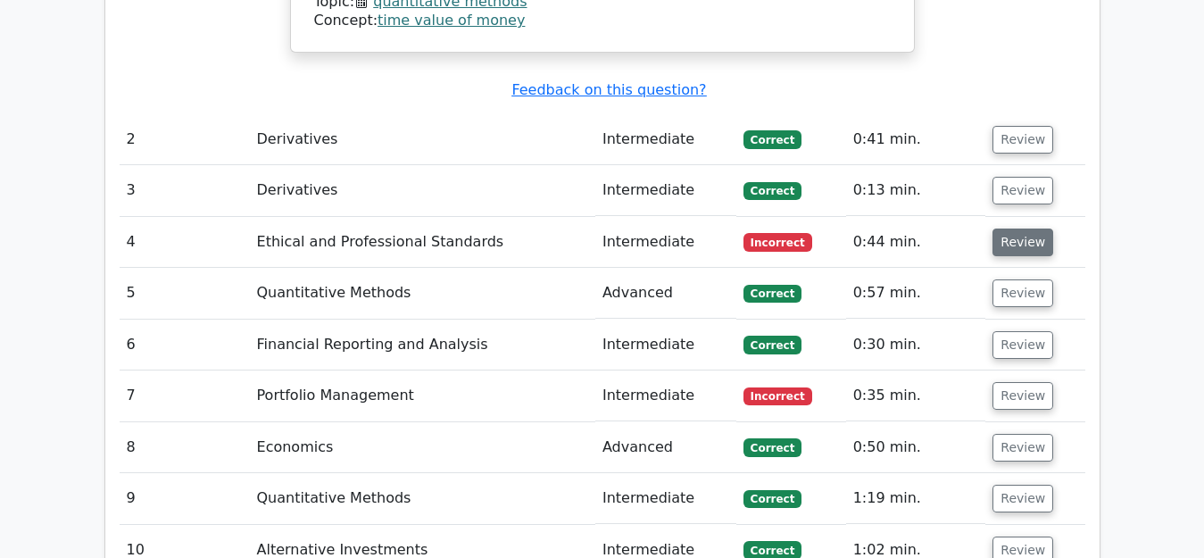
click at [1026, 229] on button "Review" at bounding box center [1023, 243] width 61 height 28
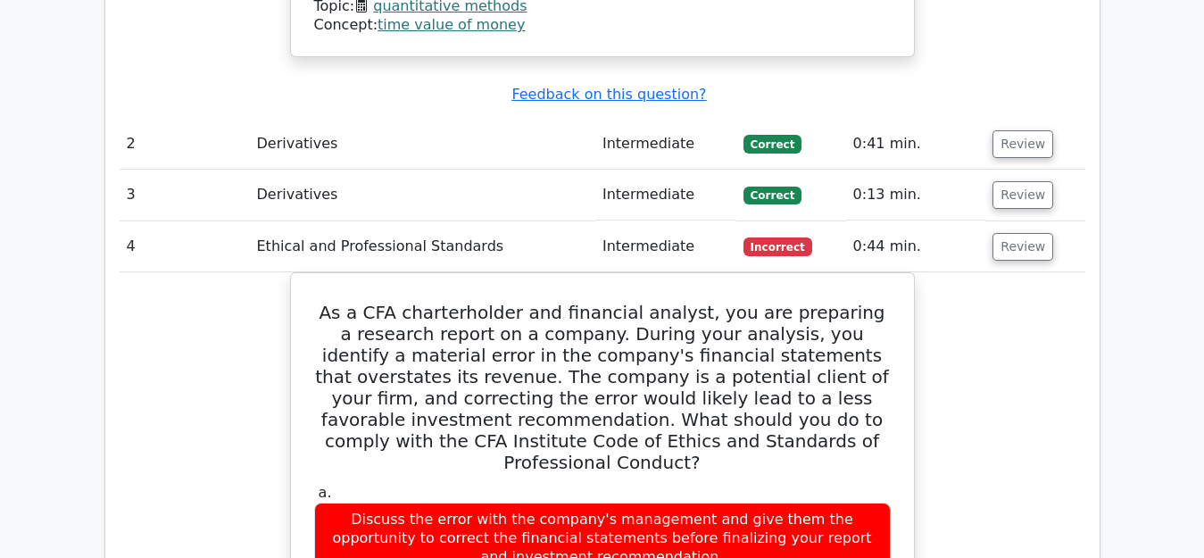
drag, startPoint x: 1201, startPoint y: 293, endPoint x: 1201, endPoint y: 328, distance: 35.7
click at [1201, 328] on main "Go Premium Chartered Financial Analyst Level 1 Preparation Package (2025) 1285 …" at bounding box center [602, 40] width 1204 height 4492
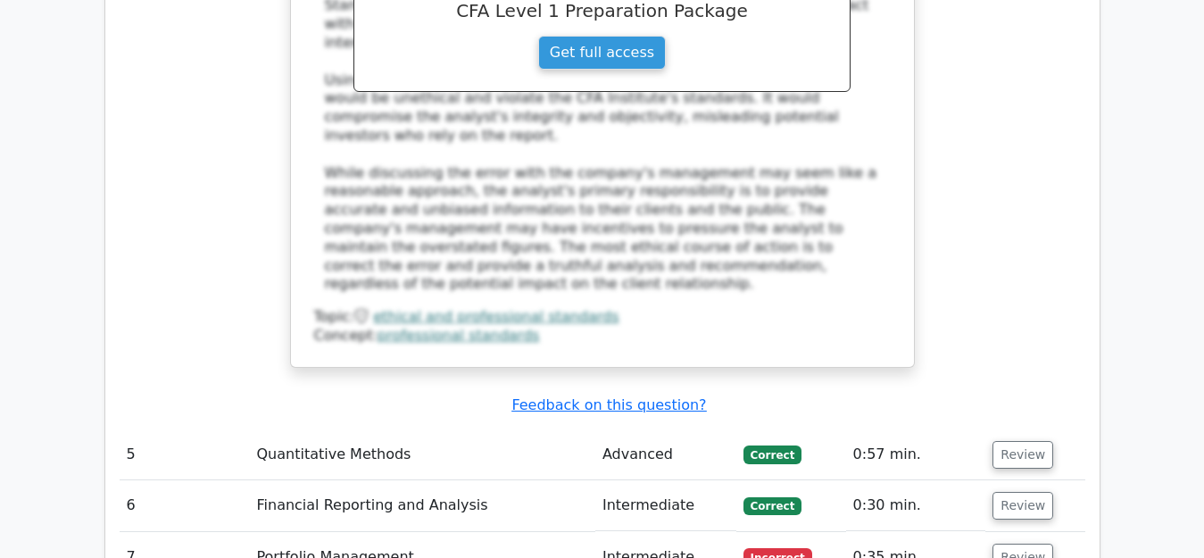
scroll to position [3233, 0]
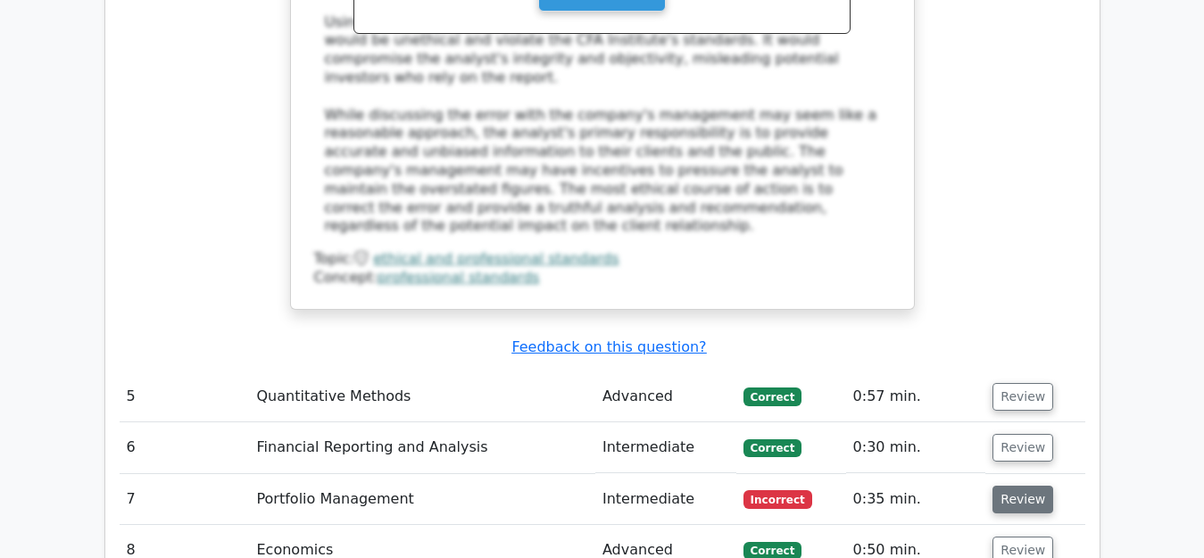
click at [1020, 486] on button "Review" at bounding box center [1023, 500] width 61 height 28
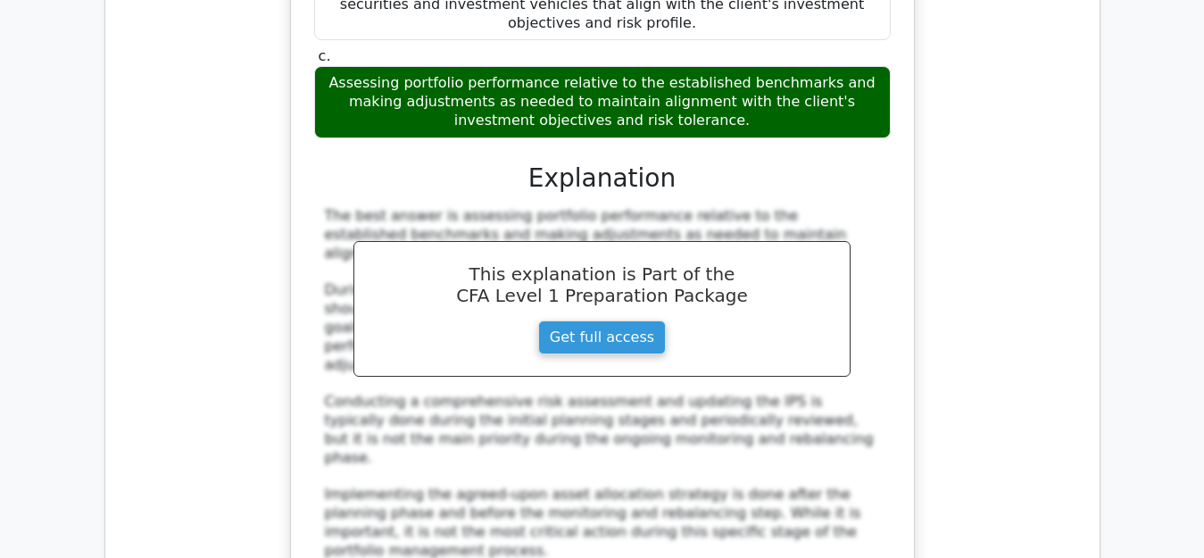
scroll to position [4143, 0]
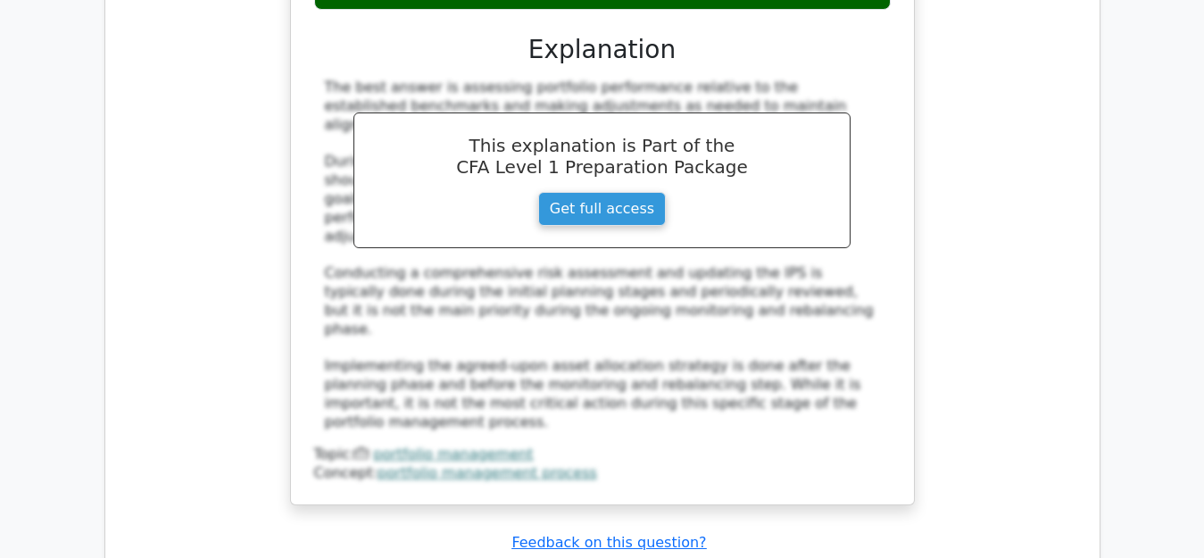
scroll to position [0, 0]
